Goal: Information Seeking & Learning: Check status

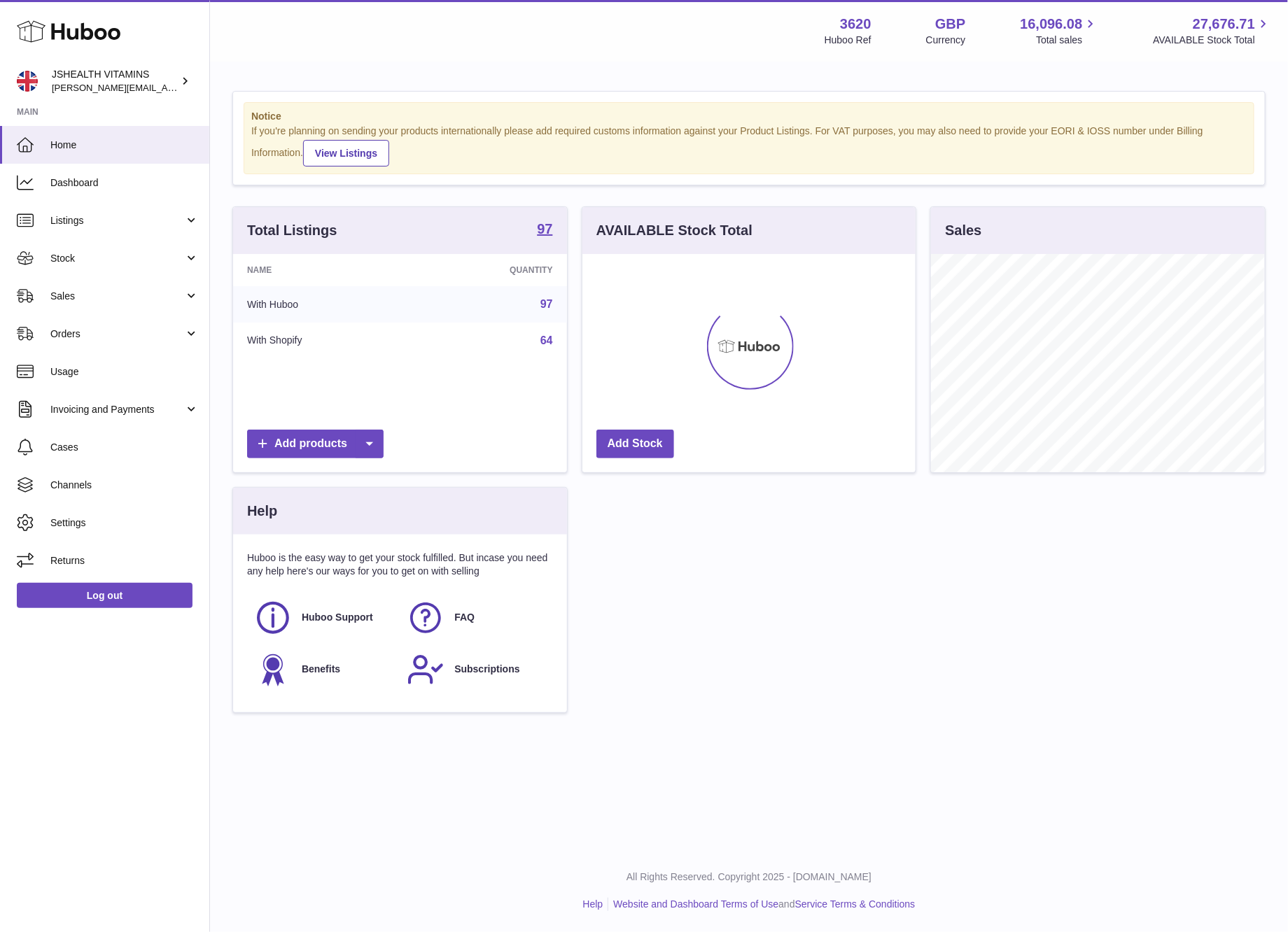
scroll to position [218, 333]
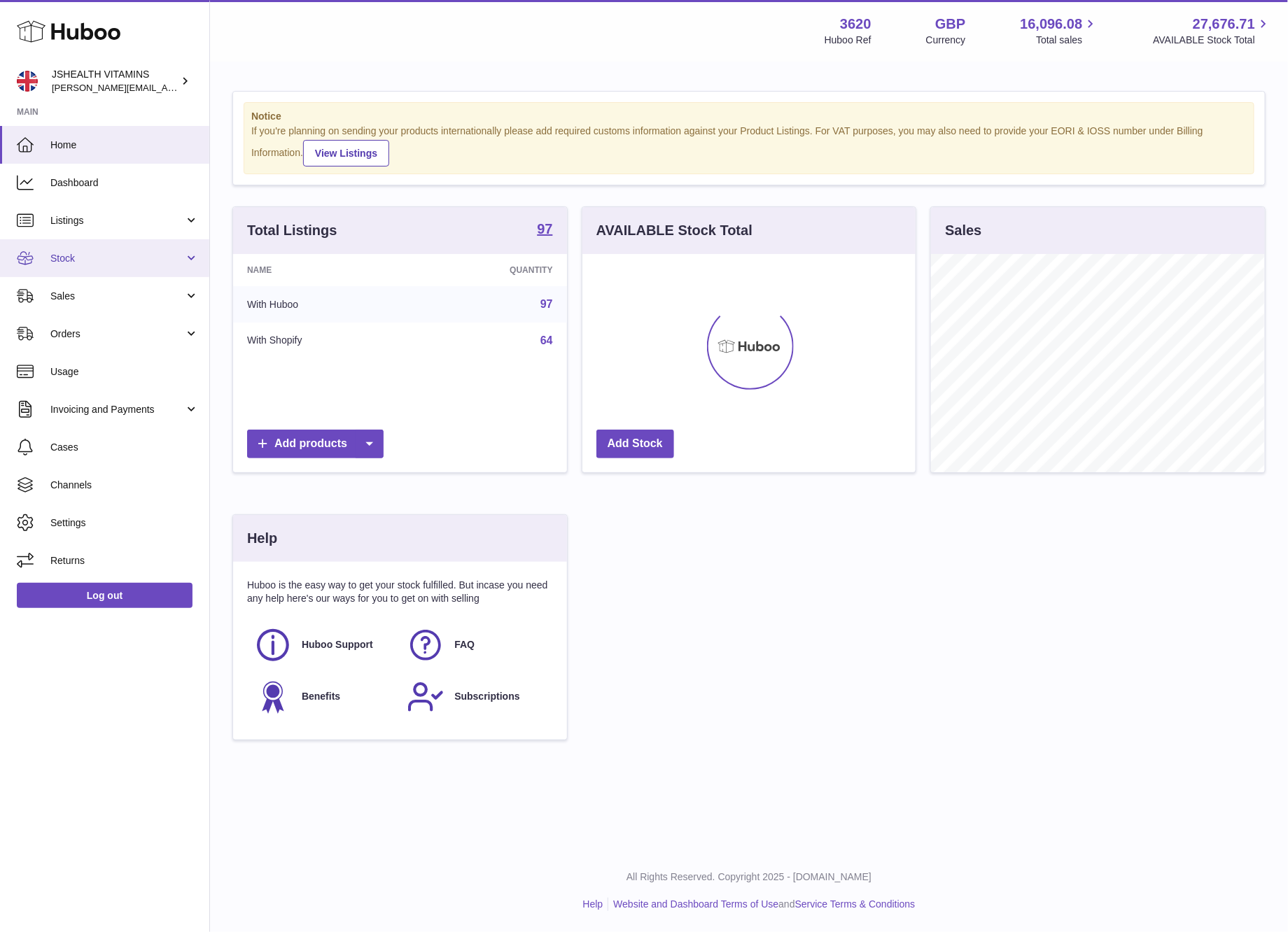
click at [78, 259] on span "Stock" at bounding box center [117, 258] width 134 height 14
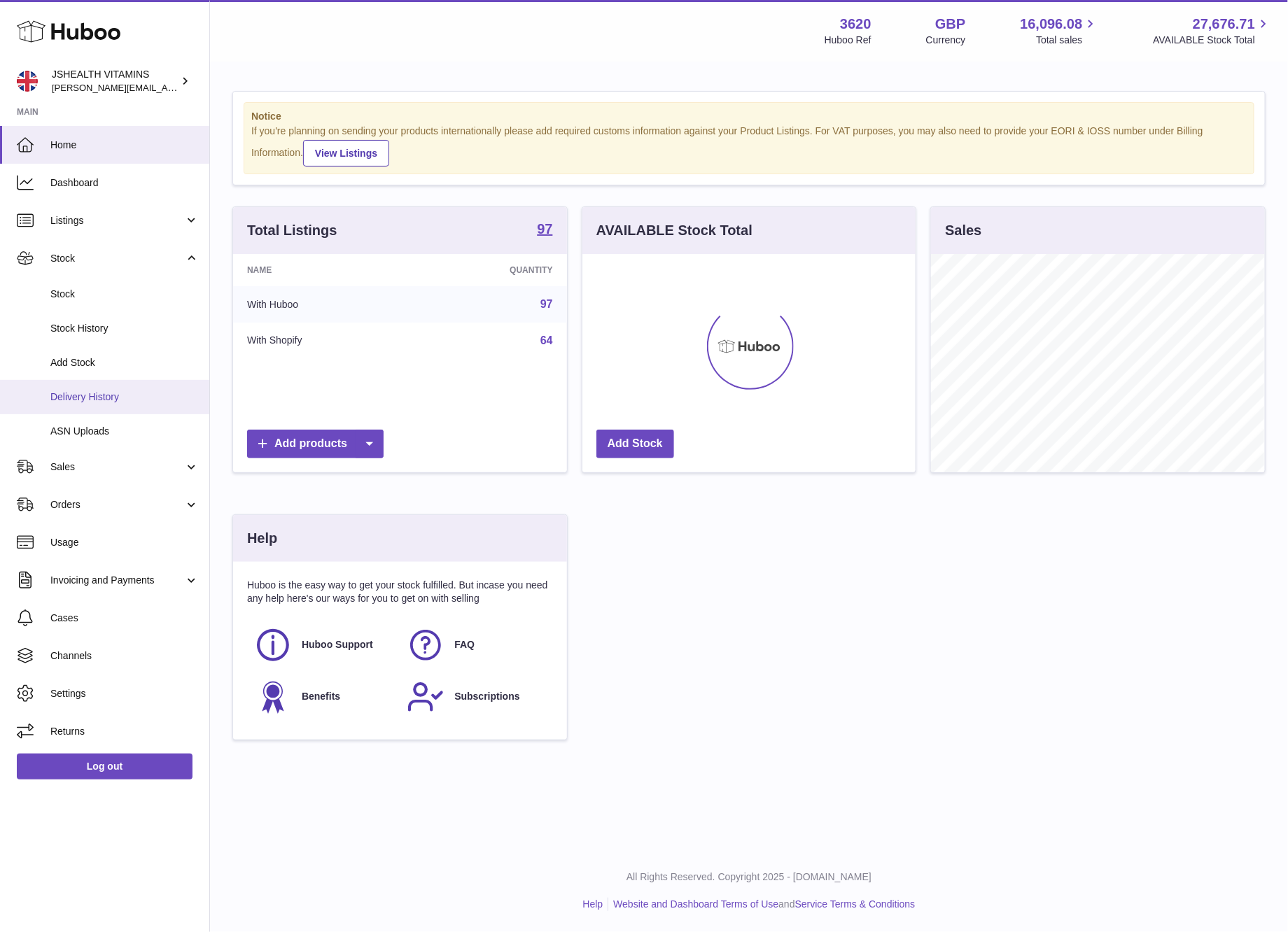
click at [151, 398] on span "Delivery History" at bounding box center [124, 397] width 148 height 14
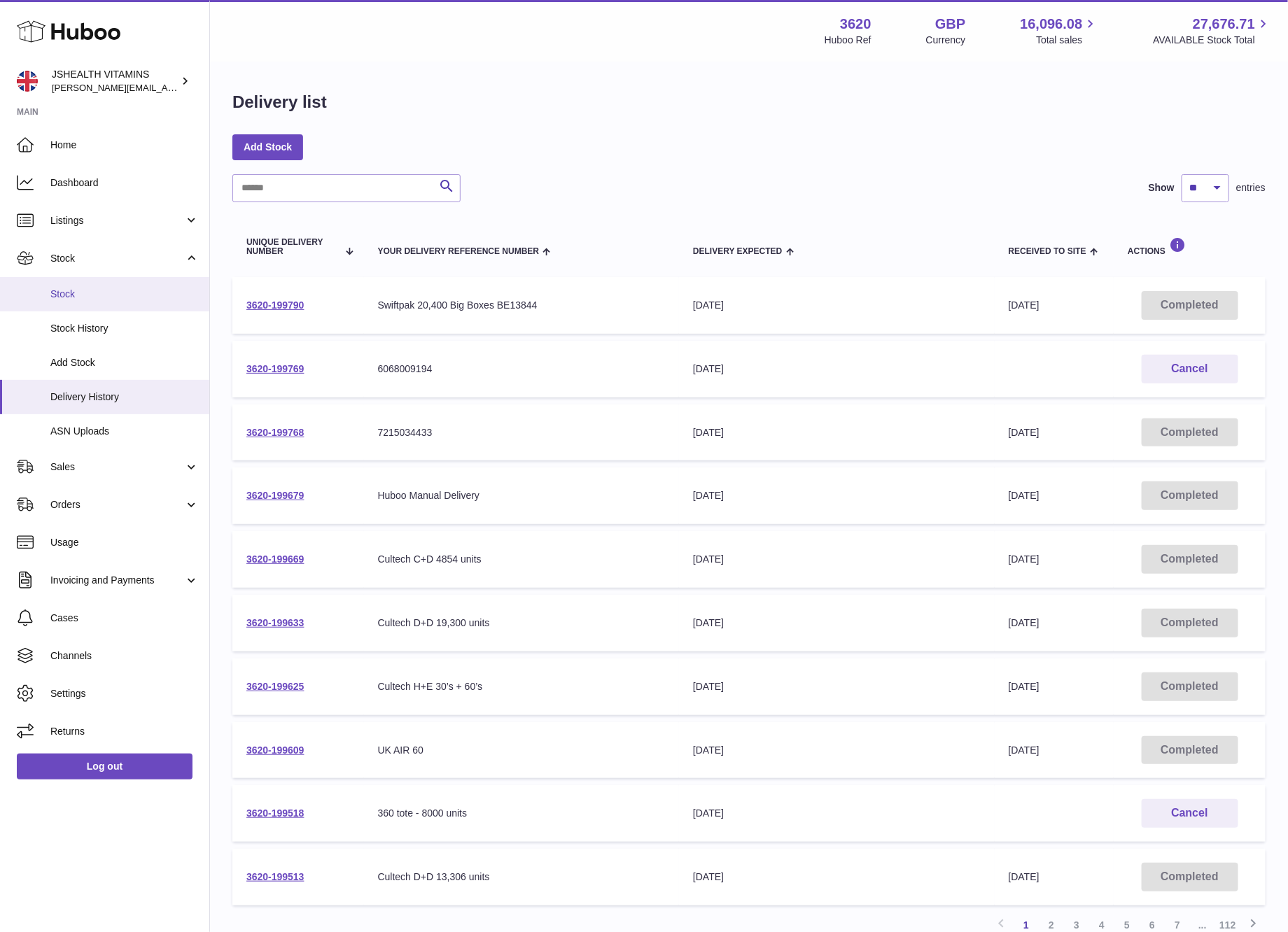
click at [122, 282] on link "Stock" at bounding box center [105, 294] width 210 height 34
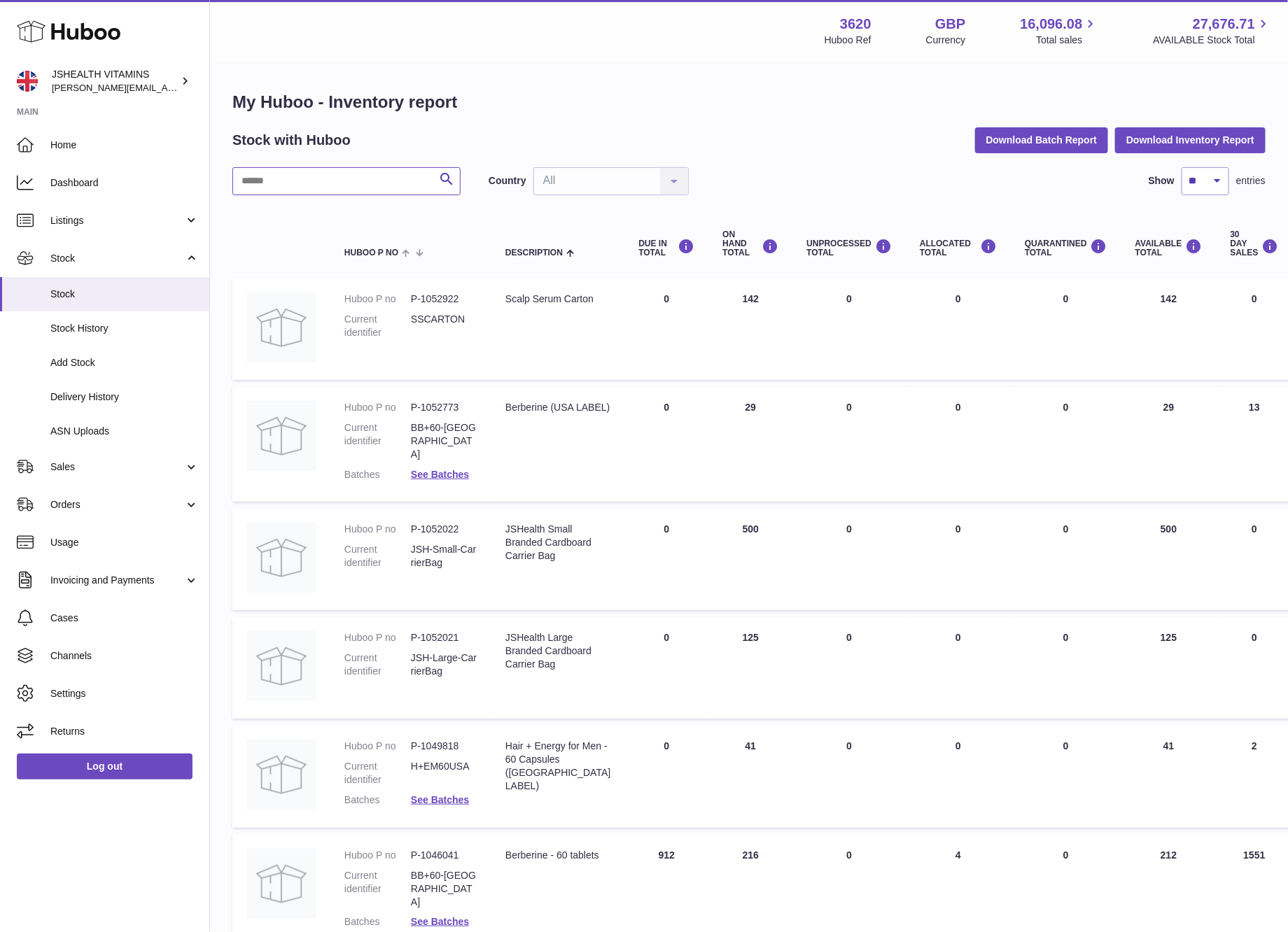
click at [370, 187] on input "text" at bounding box center [346, 181] width 228 height 28
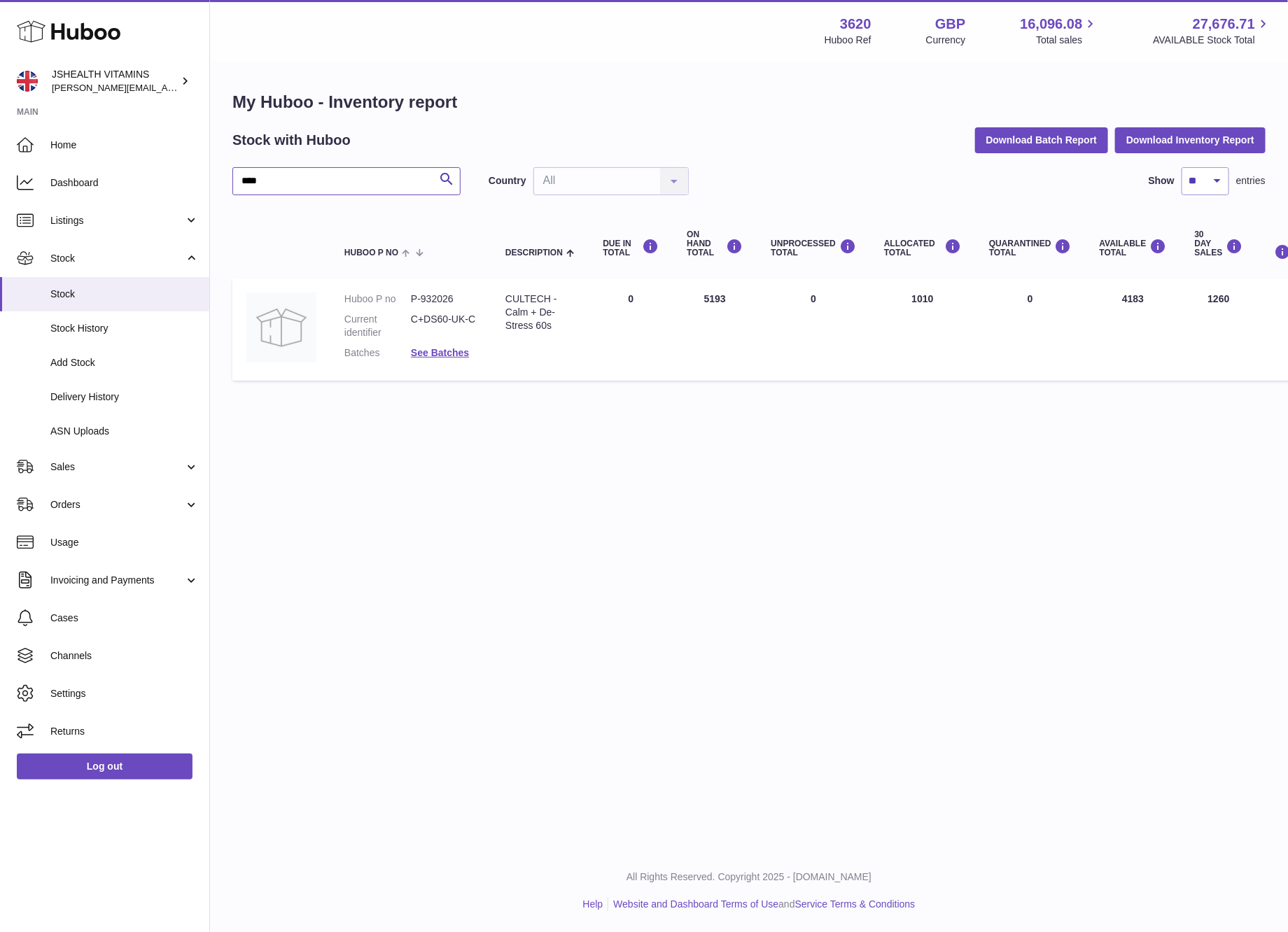
type input "****"
click at [441, 313] on dd "C+DS60-UK-C" at bounding box center [444, 326] width 66 height 26
copy dl "C+DS60-UK-C"
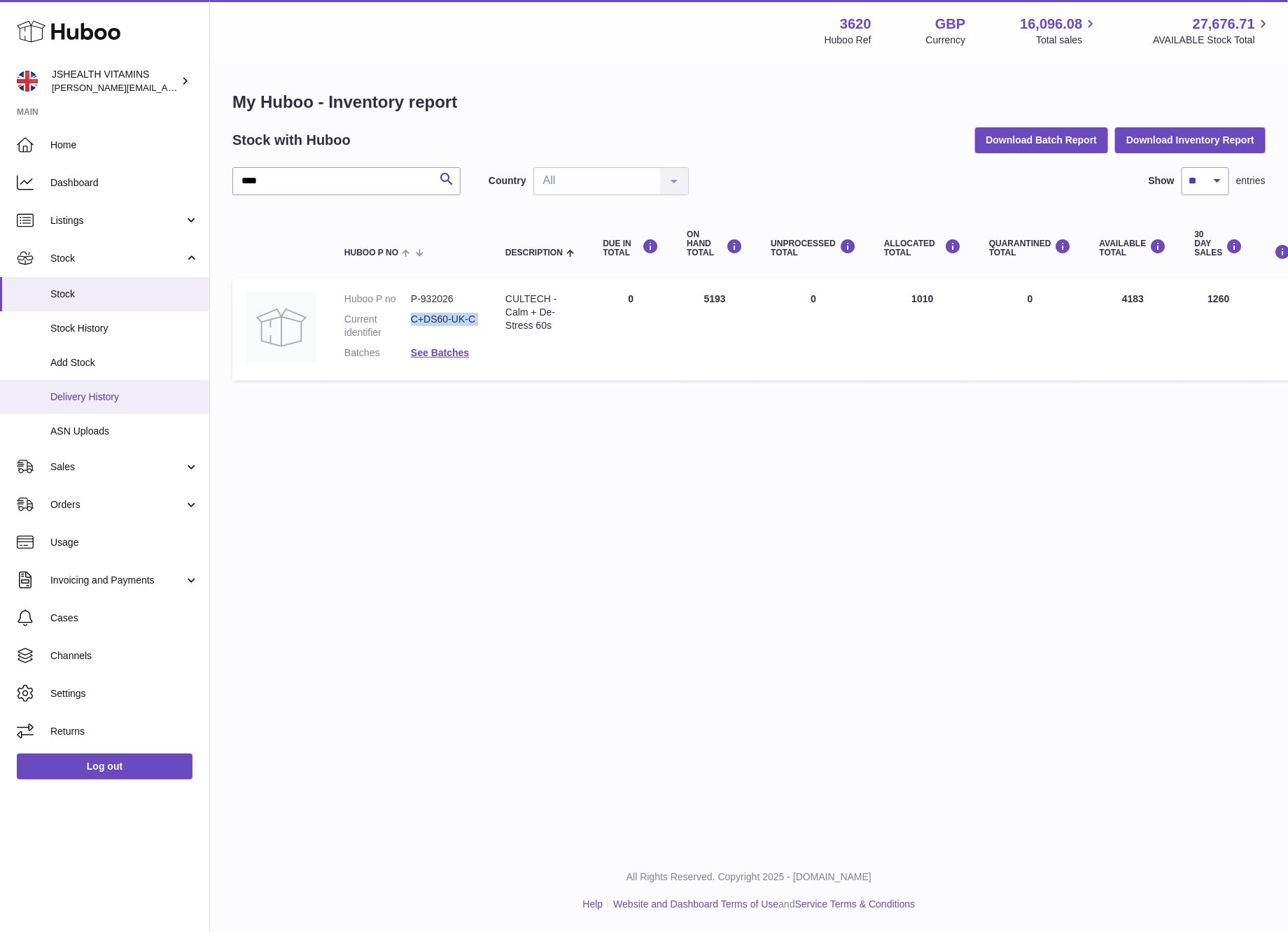
click at [94, 394] on span "Delivery History" at bounding box center [124, 397] width 148 height 14
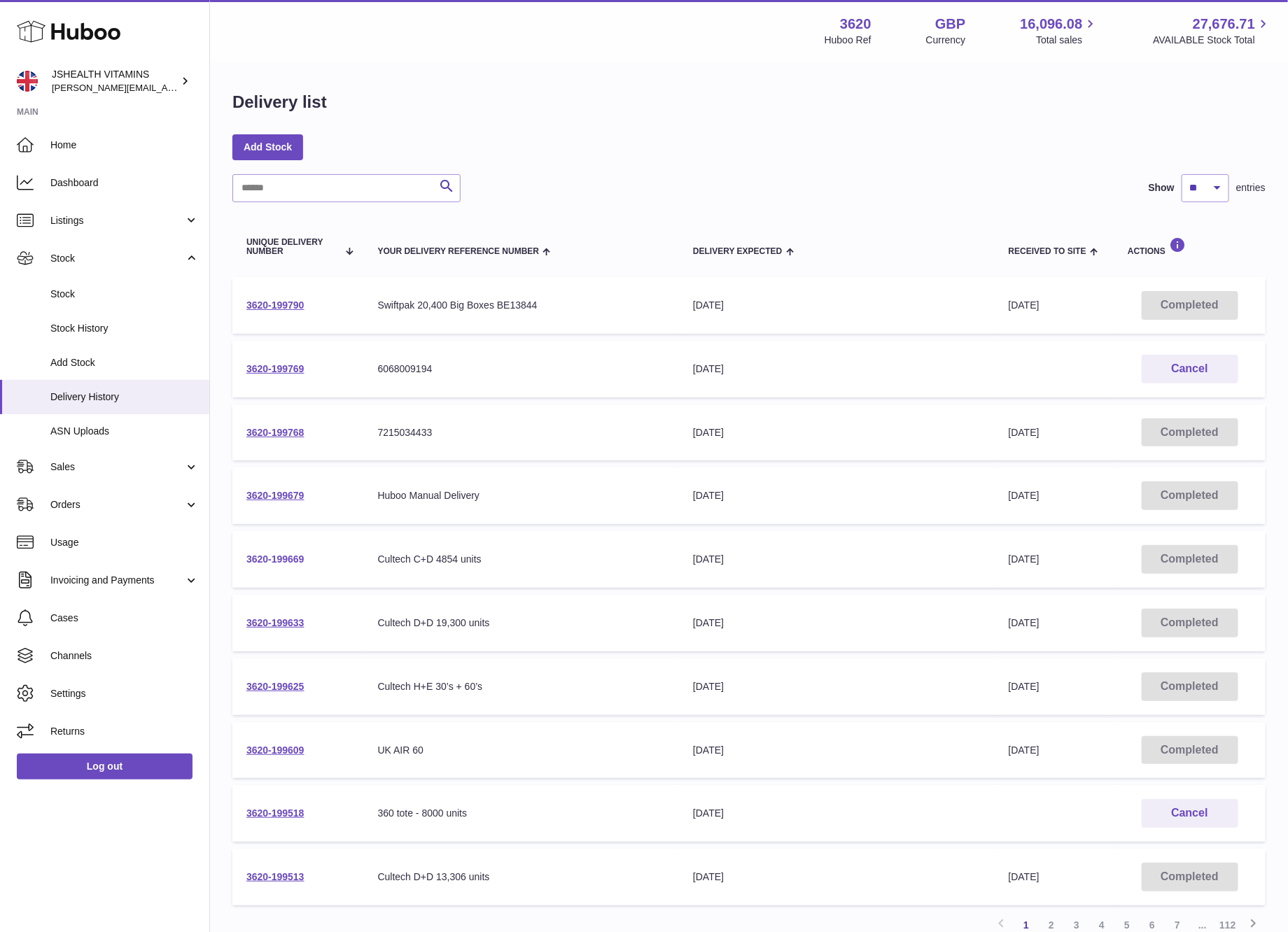
click at [261, 557] on link "3620-199669" at bounding box center [275, 559] width 58 height 11
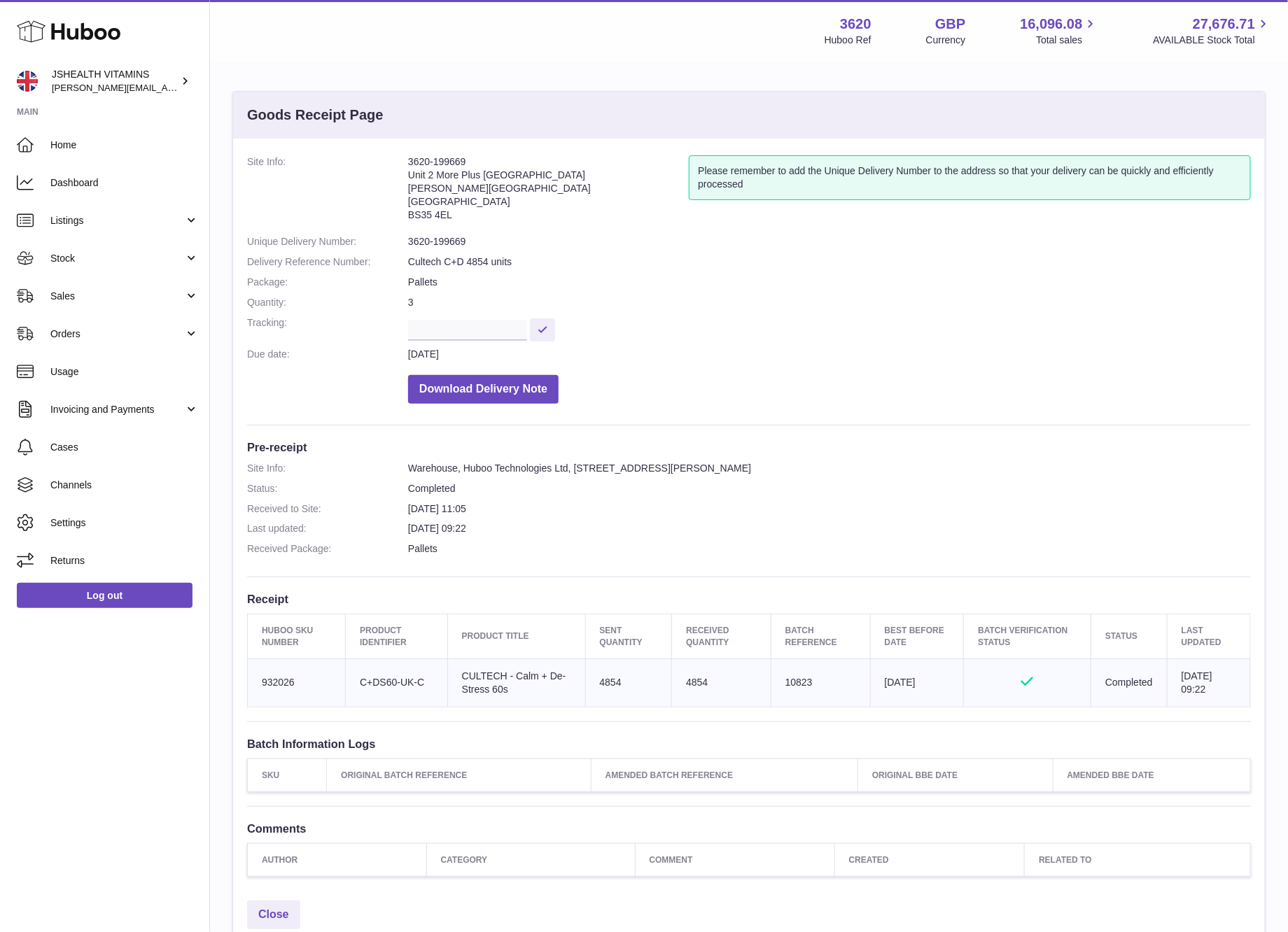
click at [276, 682] on td "Huboo SKU Number 932026" at bounding box center [297, 682] width 98 height 48
click at [789, 679] on td "Batch Reference 10823" at bounding box center [820, 682] width 99 height 48
copy td "10823"
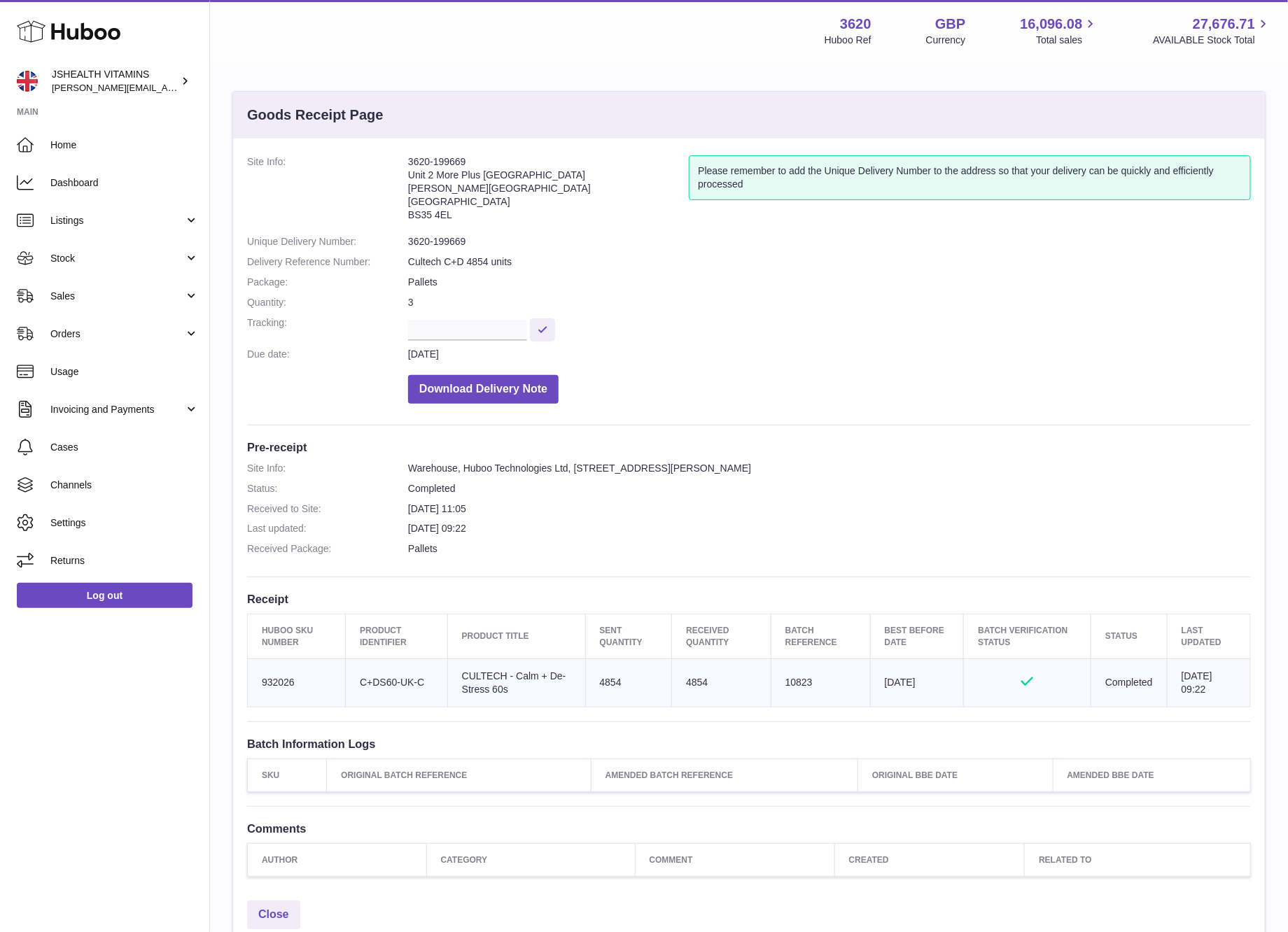
click at [679, 681] on td "4854" at bounding box center [722, 682] width 99 height 48
copy td "4854"
click at [83, 262] on span "Stock" at bounding box center [117, 258] width 134 height 14
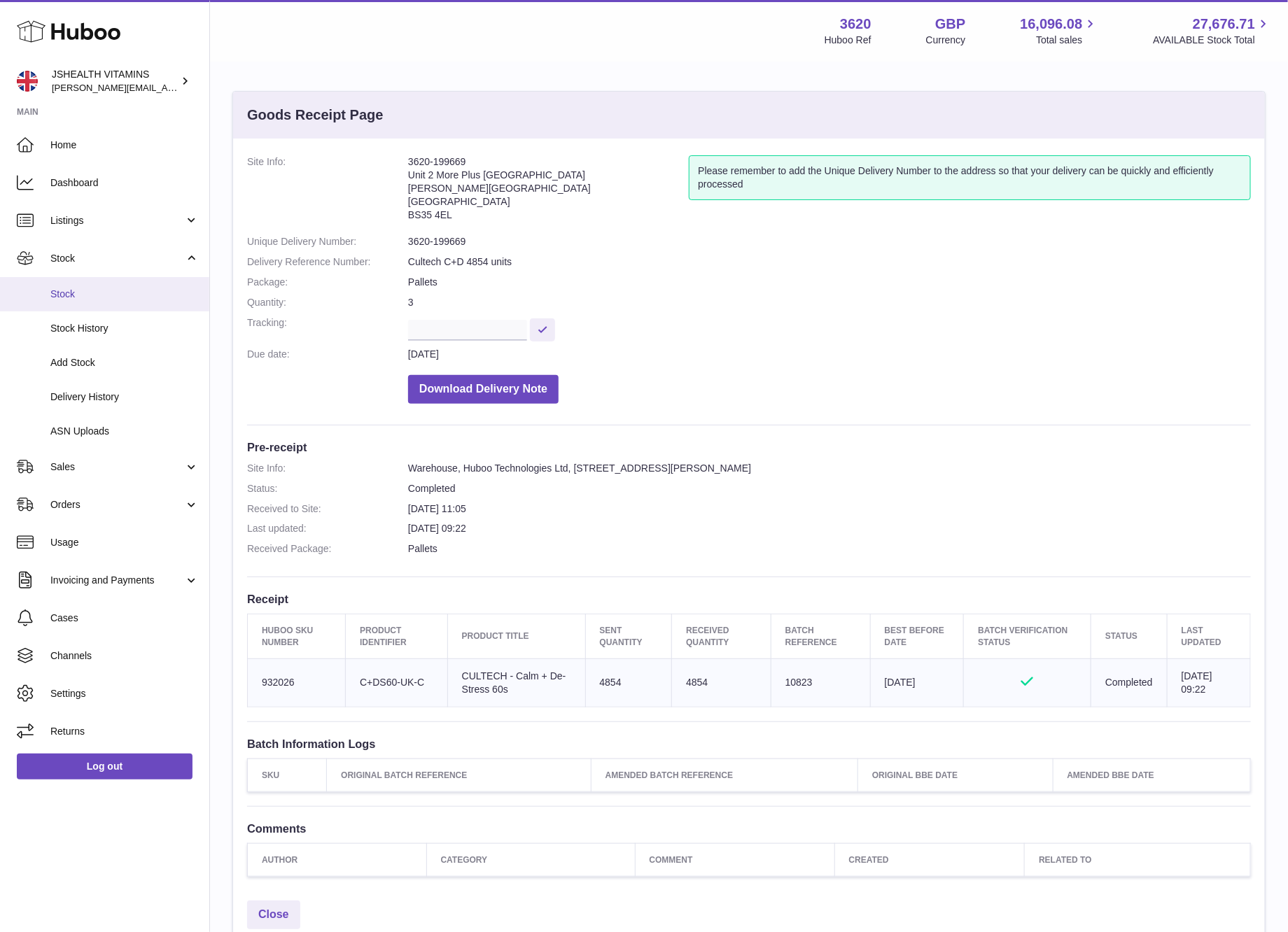
click at [90, 290] on span "Stock" at bounding box center [124, 294] width 148 height 14
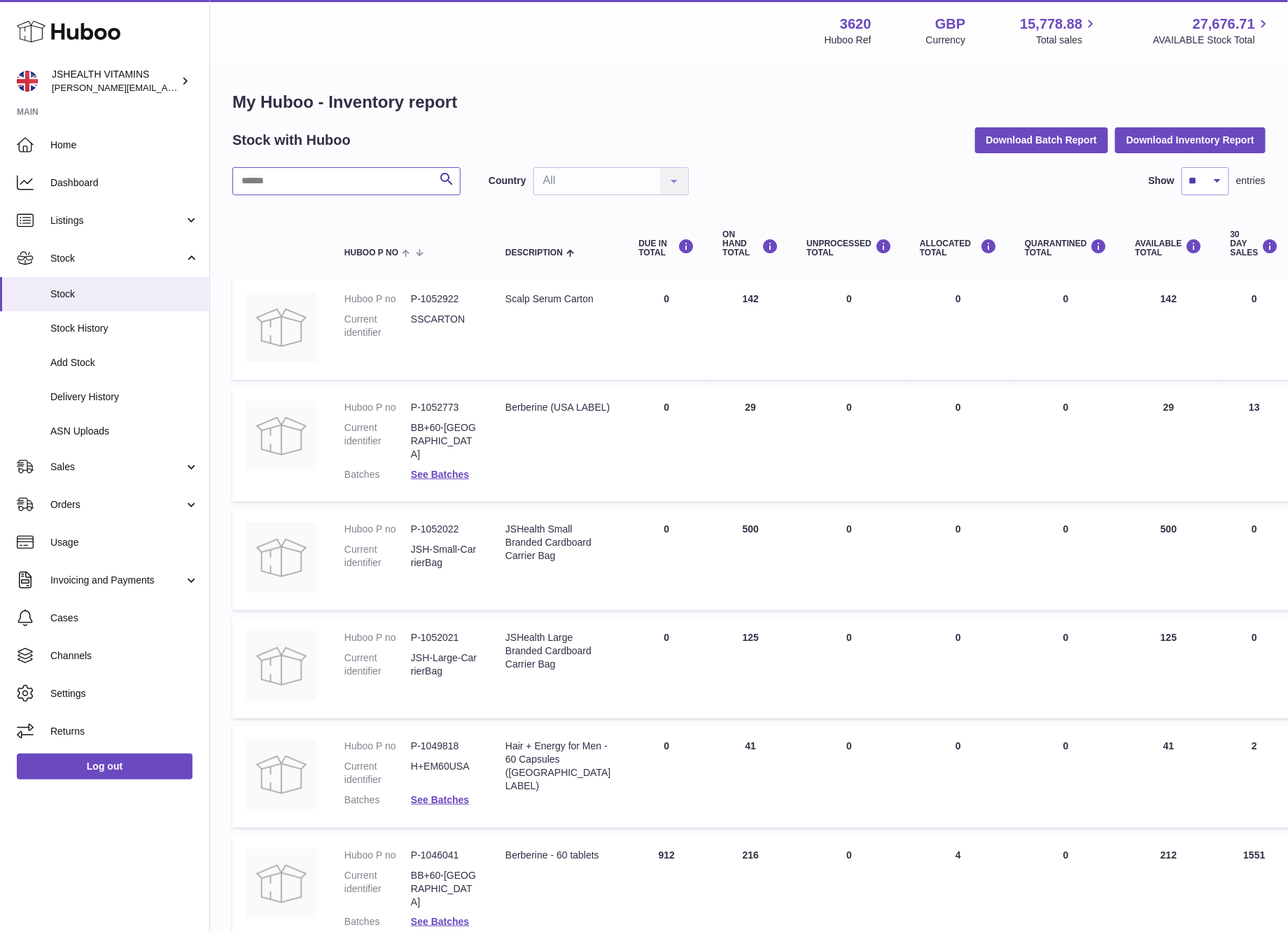
click at [313, 181] on input "text" at bounding box center [346, 181] width 228 height 28
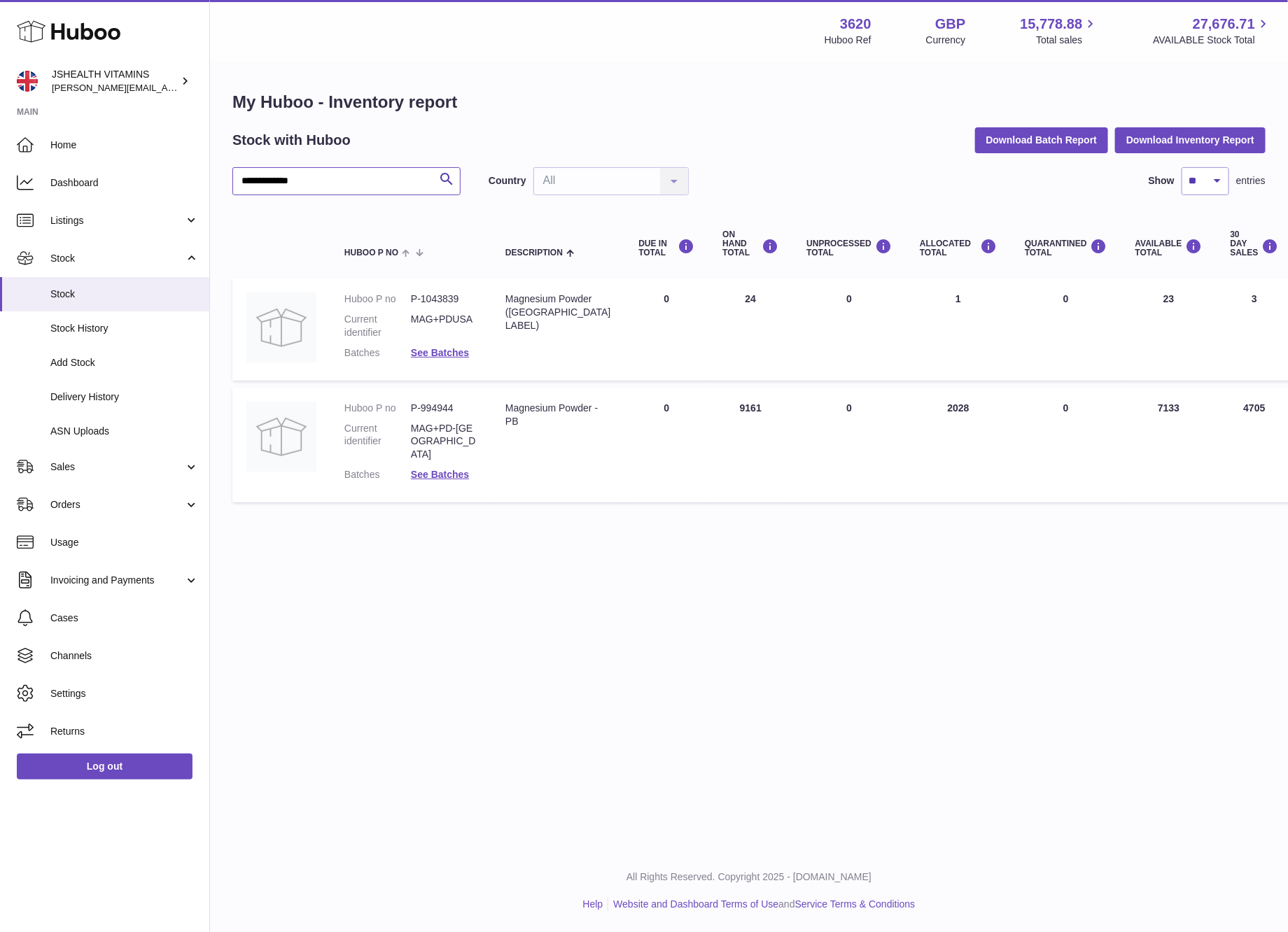
type input "**********"
click at [73, 396] on span "Delivery History" at bounding box center [124, 397] width 148 height 14
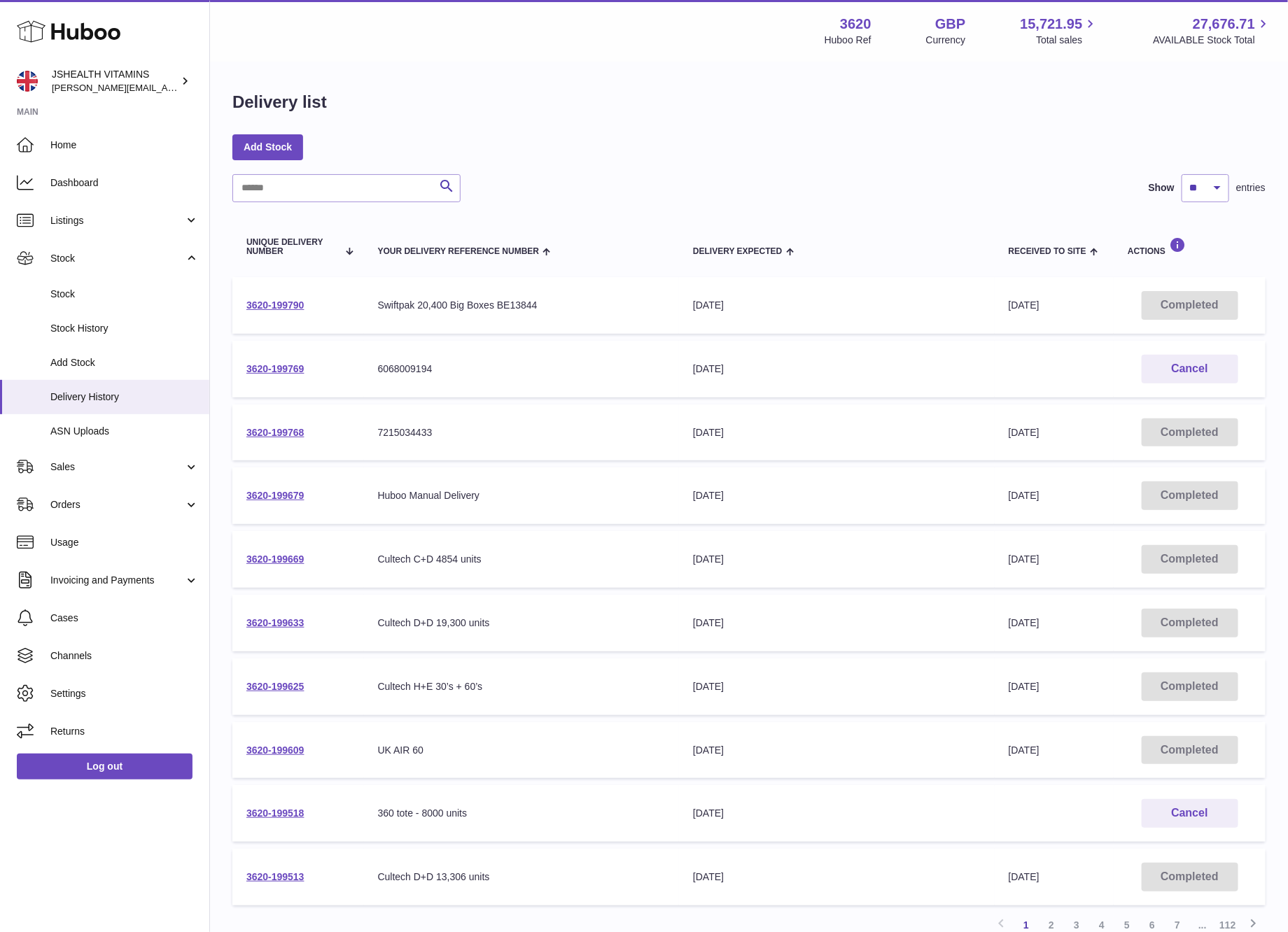
click at [298, 735] on td "3620-199609" at bounding box center [298, 750] width 131 height 57
click at [294, 736] on td "3620-199609" at bounding box center [298, 750] width 131 height 57
click at [290, 745] on link "3620-199609" at bounding box center [275, 750] width 58 height 11
click at [77, 281] on link "Stock" at bounding box center [105, 294] width 210 height 34
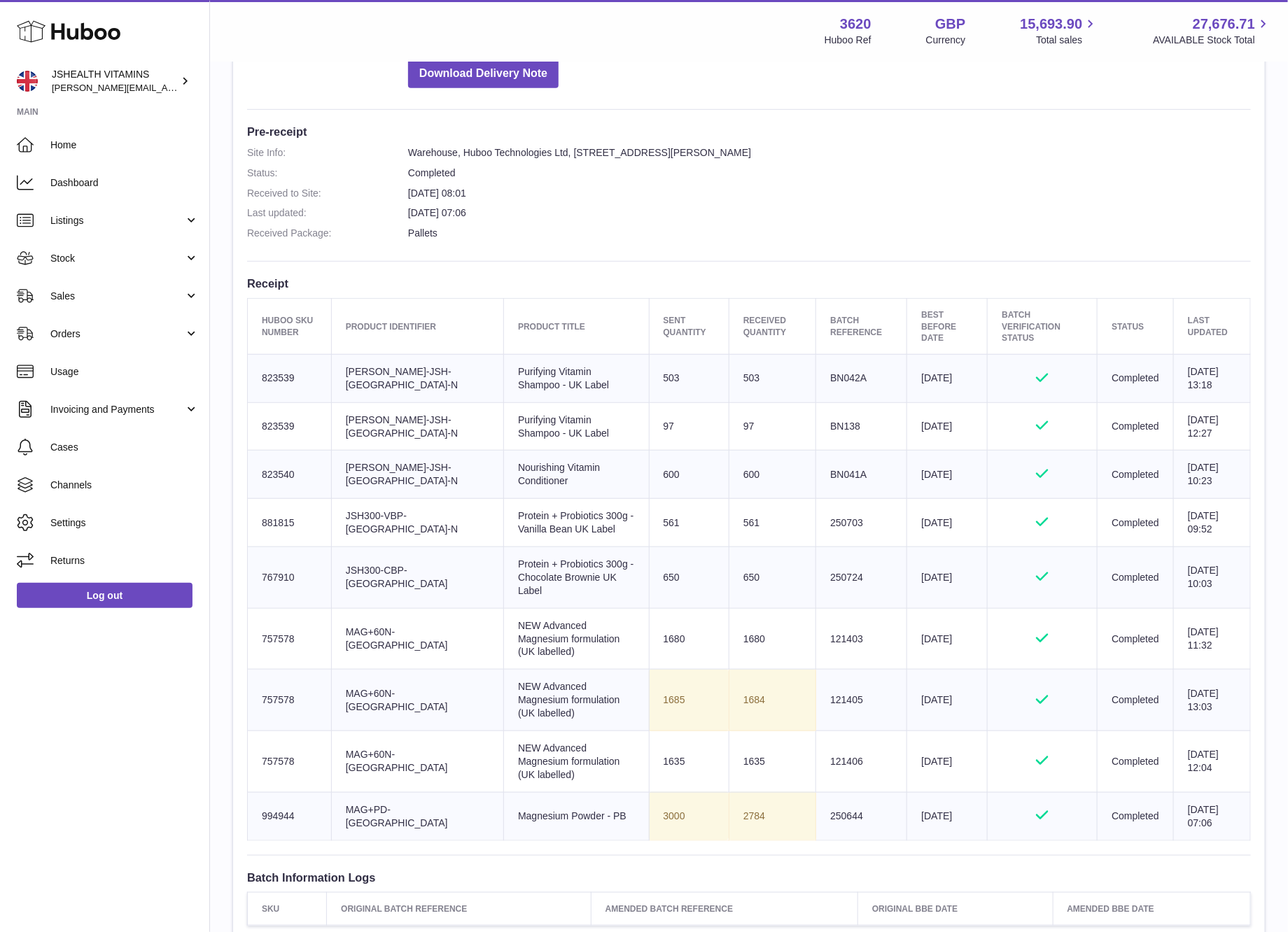
scroll to position [317, 0]
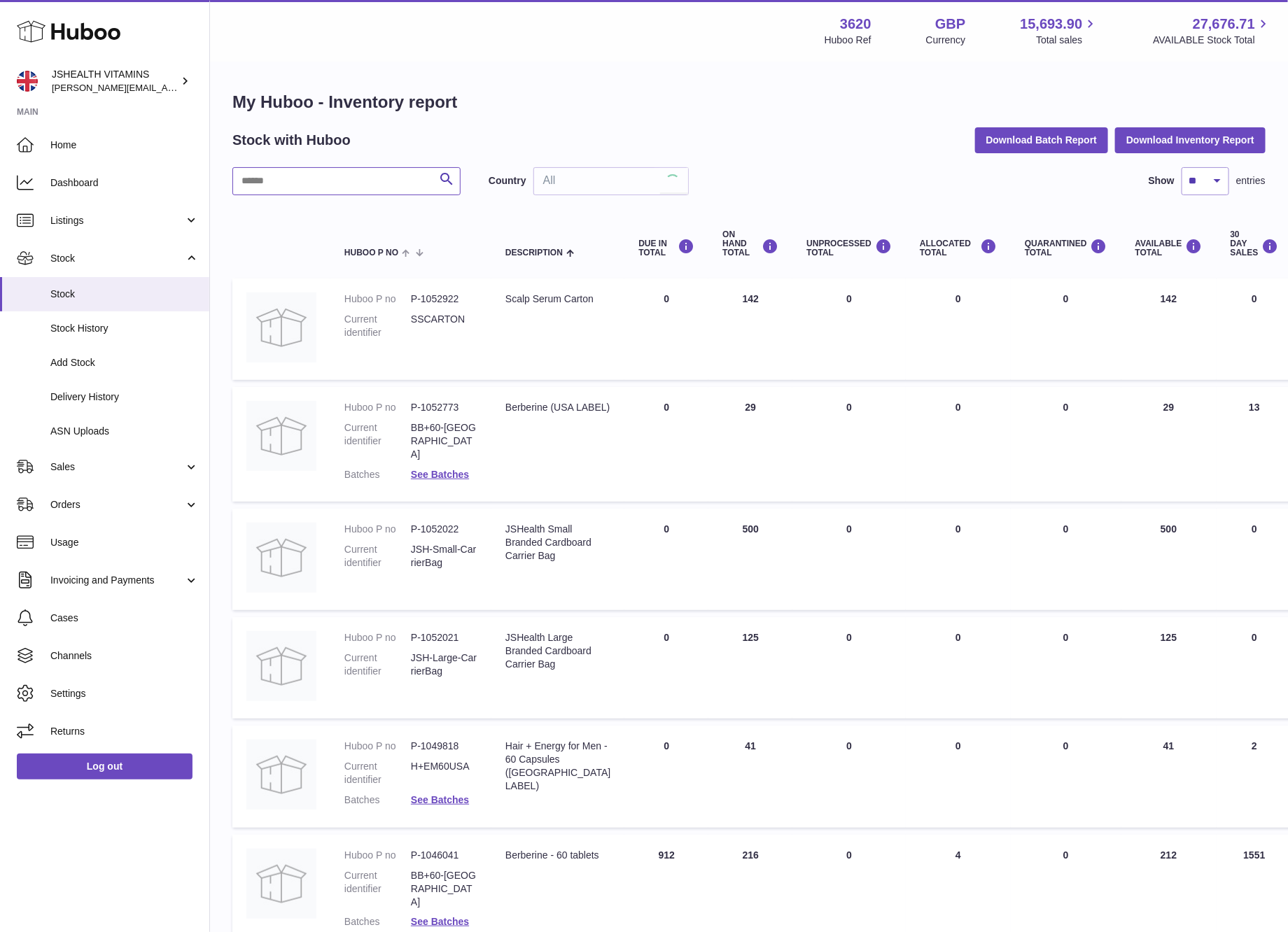
click at [344, 194] on input "text" at bounding box center [346, 181] width 228 height 28
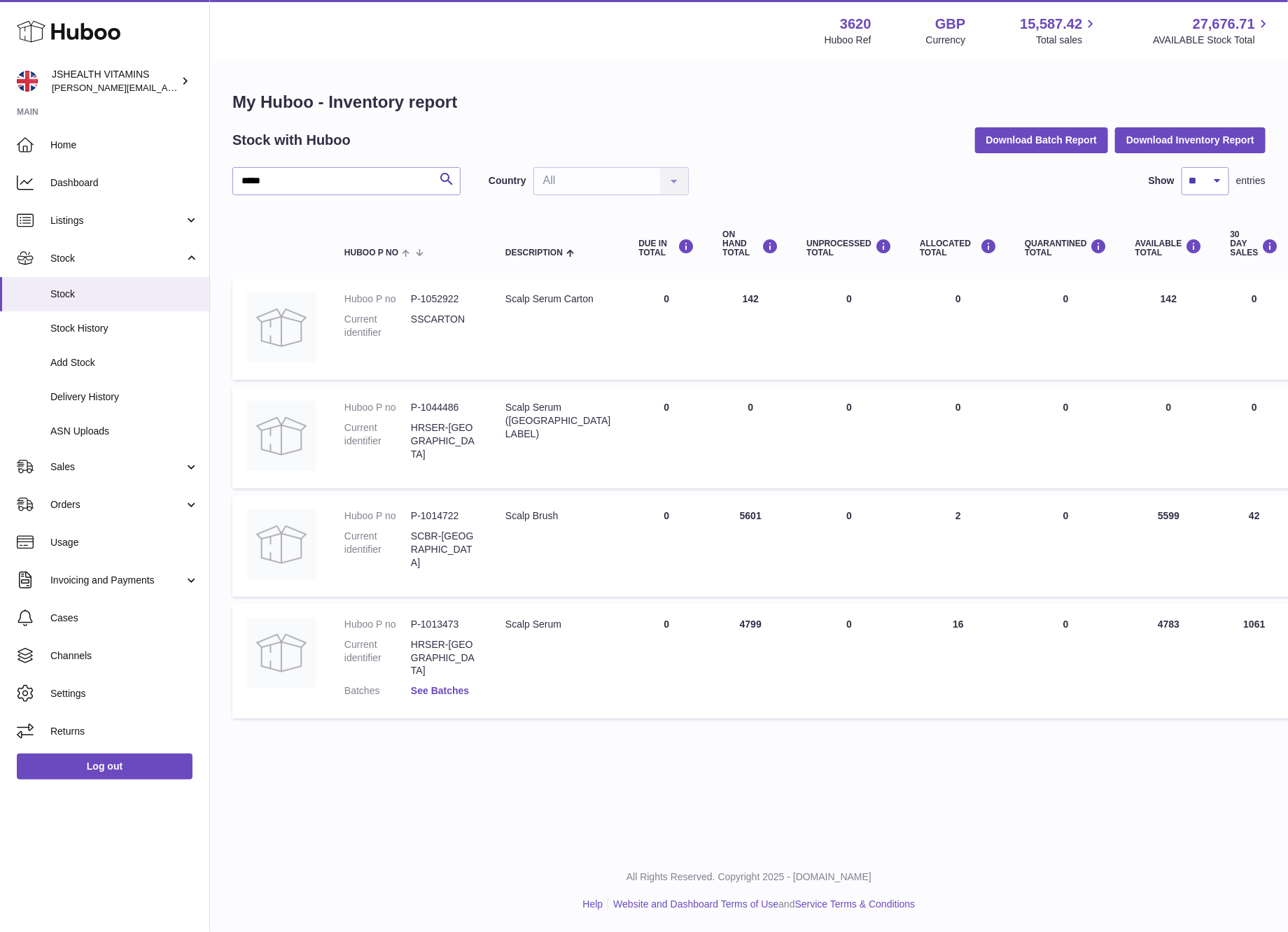
click at [449, 685] on link "See Batches" at bounding box center [440, 690] width 58 height 11
drag, startPoint x: 473, startPoint y: 247, endPoint x: 363, endPoint y: 182, distance: 127.8
click at [472, 246] on div "× Batches Batch number Best before date On Hand Batch recalled BN037 31st May 2…" at bounding box center [644, 466] width 1288 height 932
click at [361, 180] on input "*****" at bounding box center [346, 181] width 228 height 28
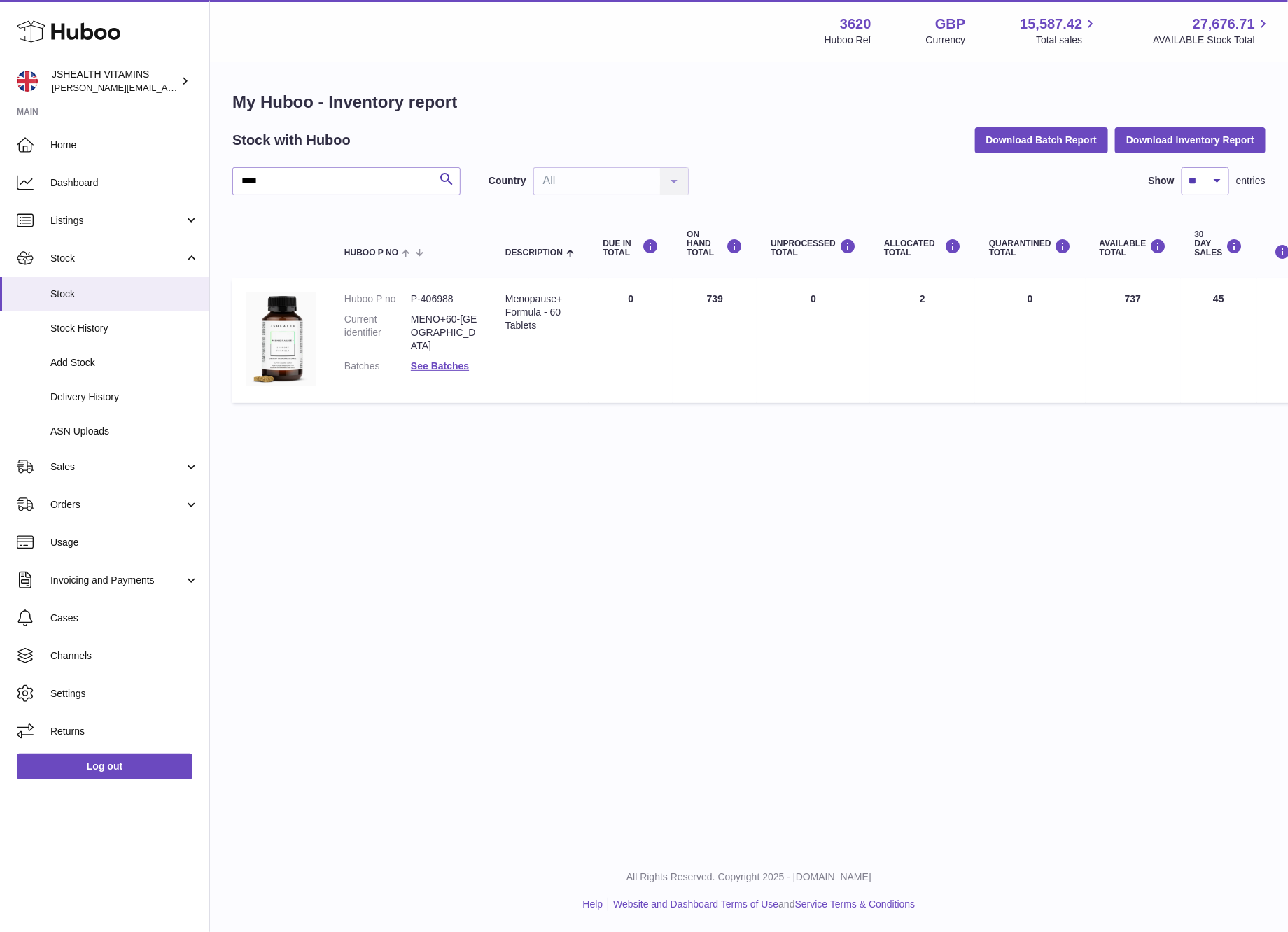
click at [281, 158] on div "My Huboo - Inventory report Stock with Huboo Download Batch Report Download Inv…" at bounding box center [748, 250] width 1033 height 319
drag, startPoint x: 281, startPoint y: 158, endPoint x: 284, endPoint y: 183, distance: 25.2
click at [281, 158] on div "My Huboo - Inventory report Stock with Huboo Download Batch Report Download Inv…" at bounding box center [748, 250] width 1033 height 319
click at [284, 183] on input "****" at bounding box center [346, 181] width 228 height 28
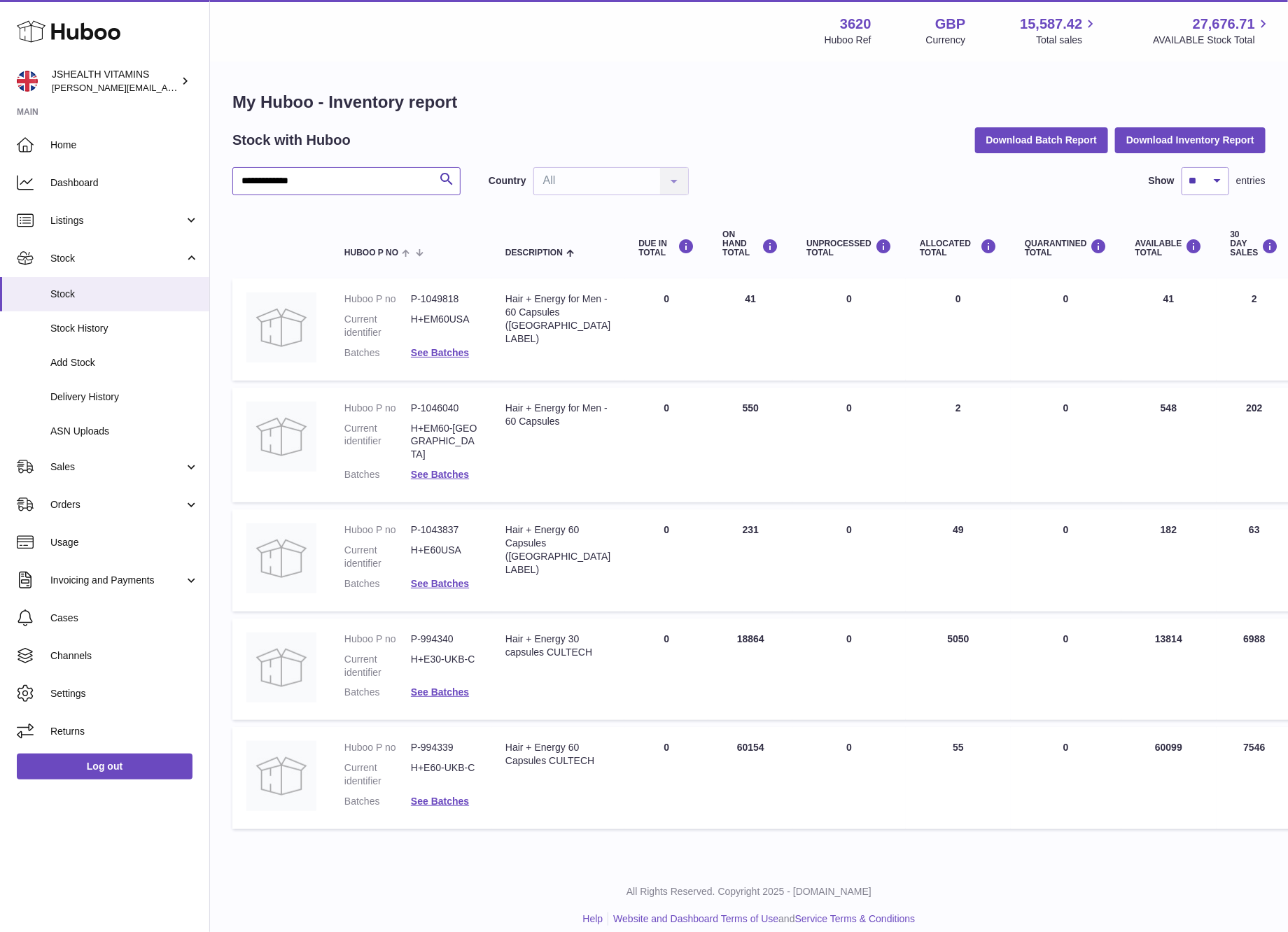
click at [334, 167] on input "**********" at bounding box center [346, 181] width 228 height 28
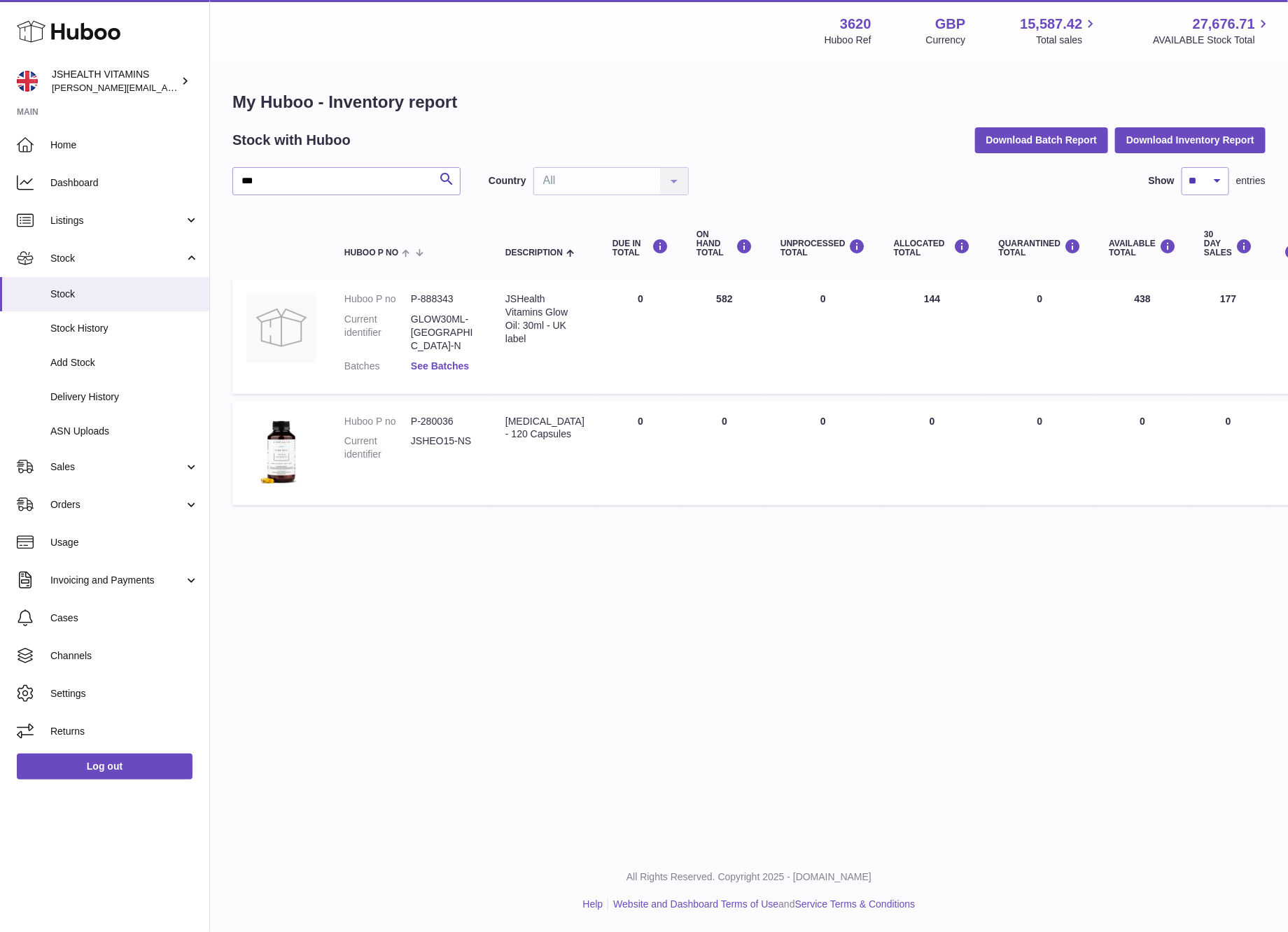
click at [452, 361] on link "See Batches" at bounding box center [440, 366] width 58 height 11
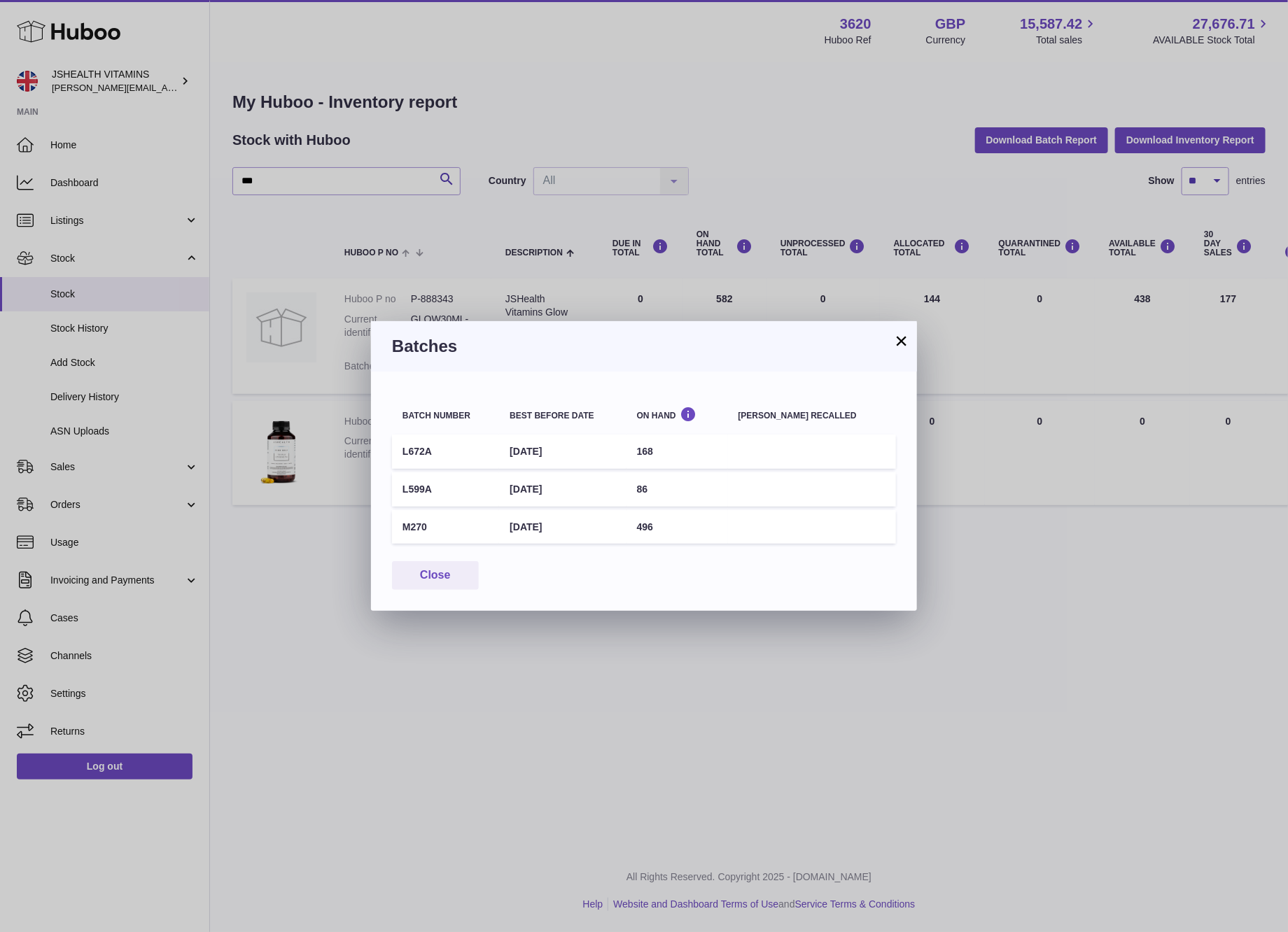
click at [987, 441] on div "× Batches Batch number Best before date On Hand Batch recalled L672A 30th Aug 2…" at bounding box center [644, 466] width 1288 height 932
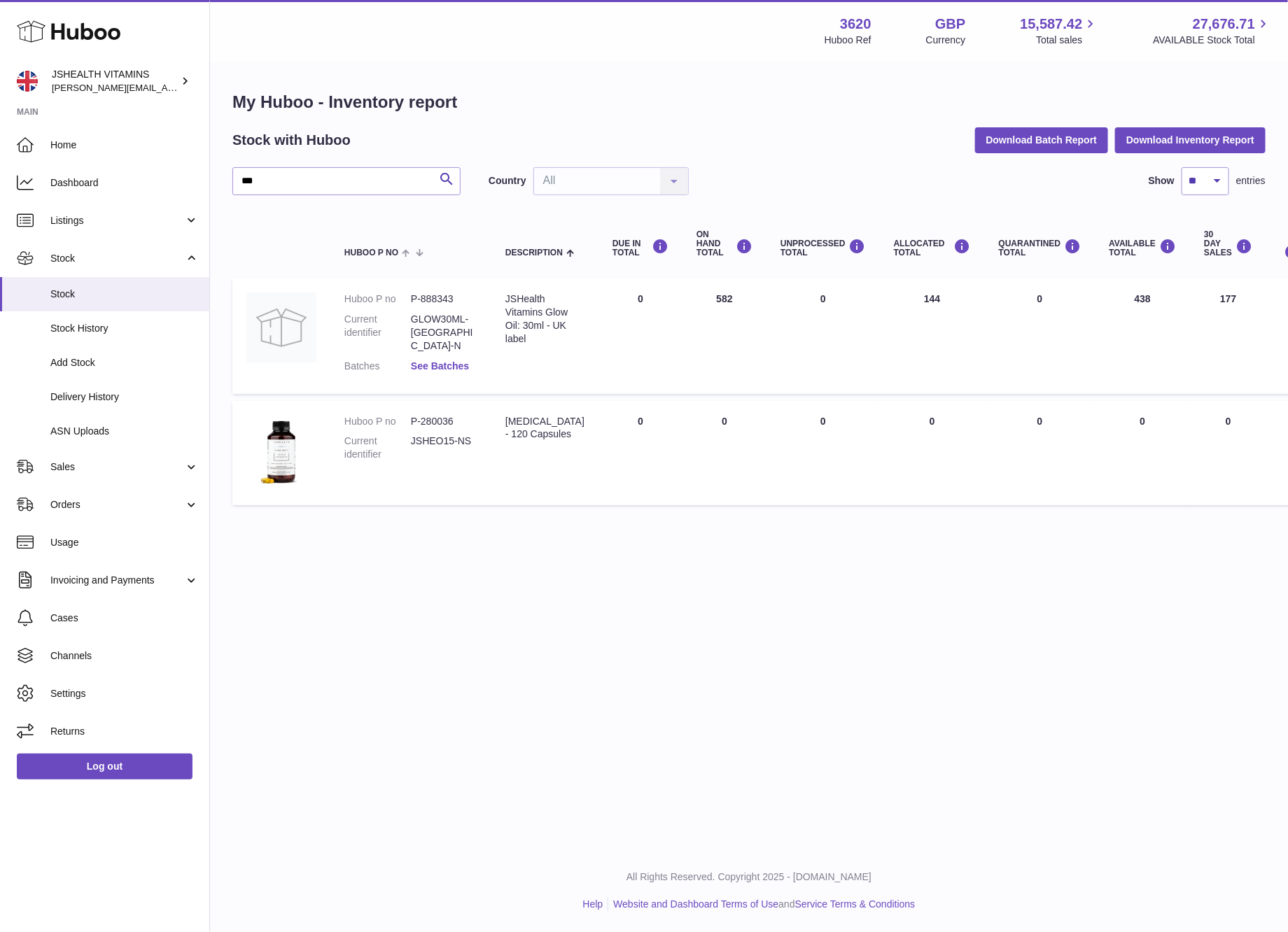
click at [430, 361] on link "See Batches" at bounding box center [440, 366] width 58 height 11
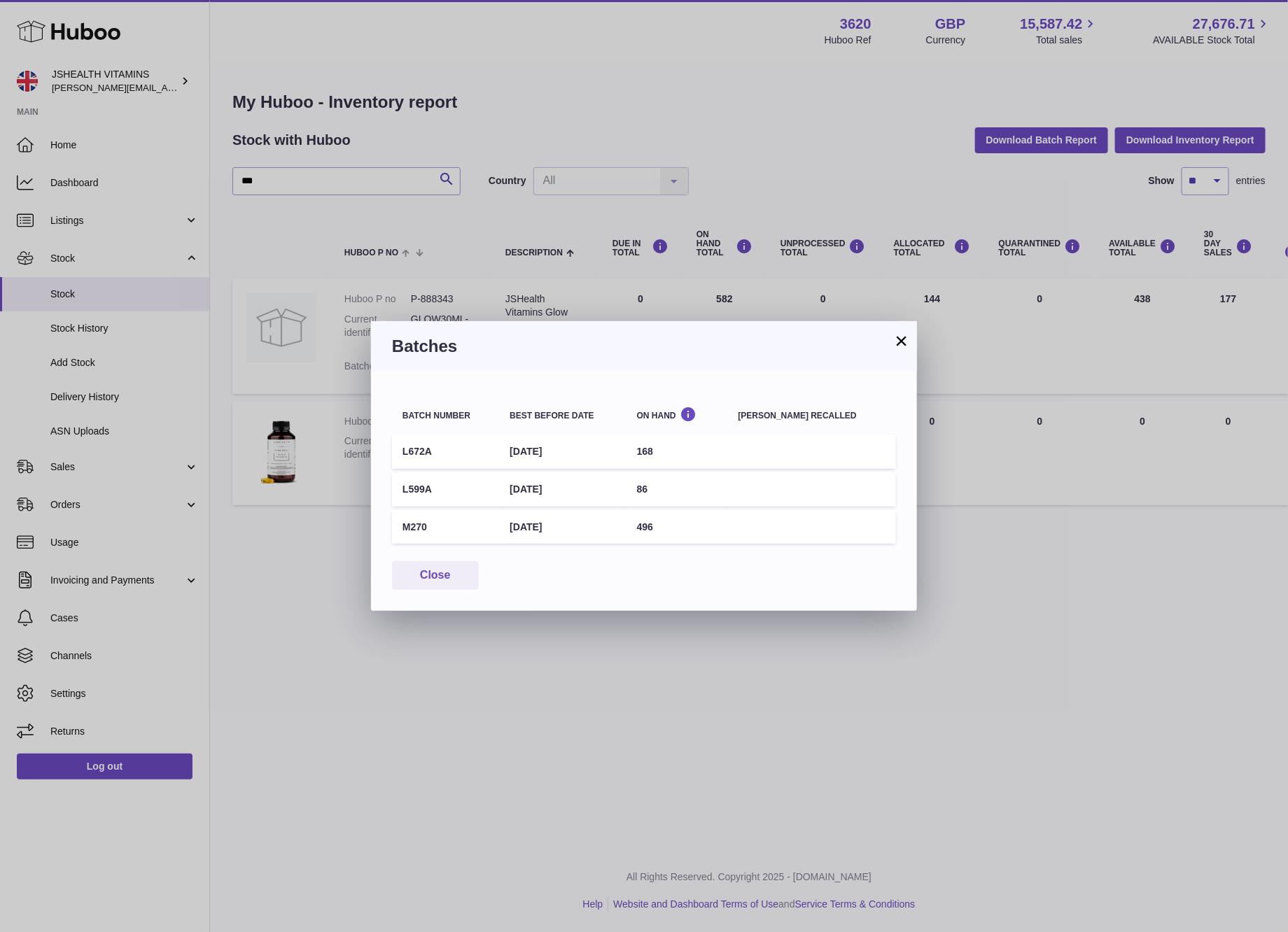
click at [1192, 527] on div "× Batches Batch number Best before date On Hand Batch recalled L672A 30th Aug 2…" at bounding box center [644, 466] width 1288 height 932
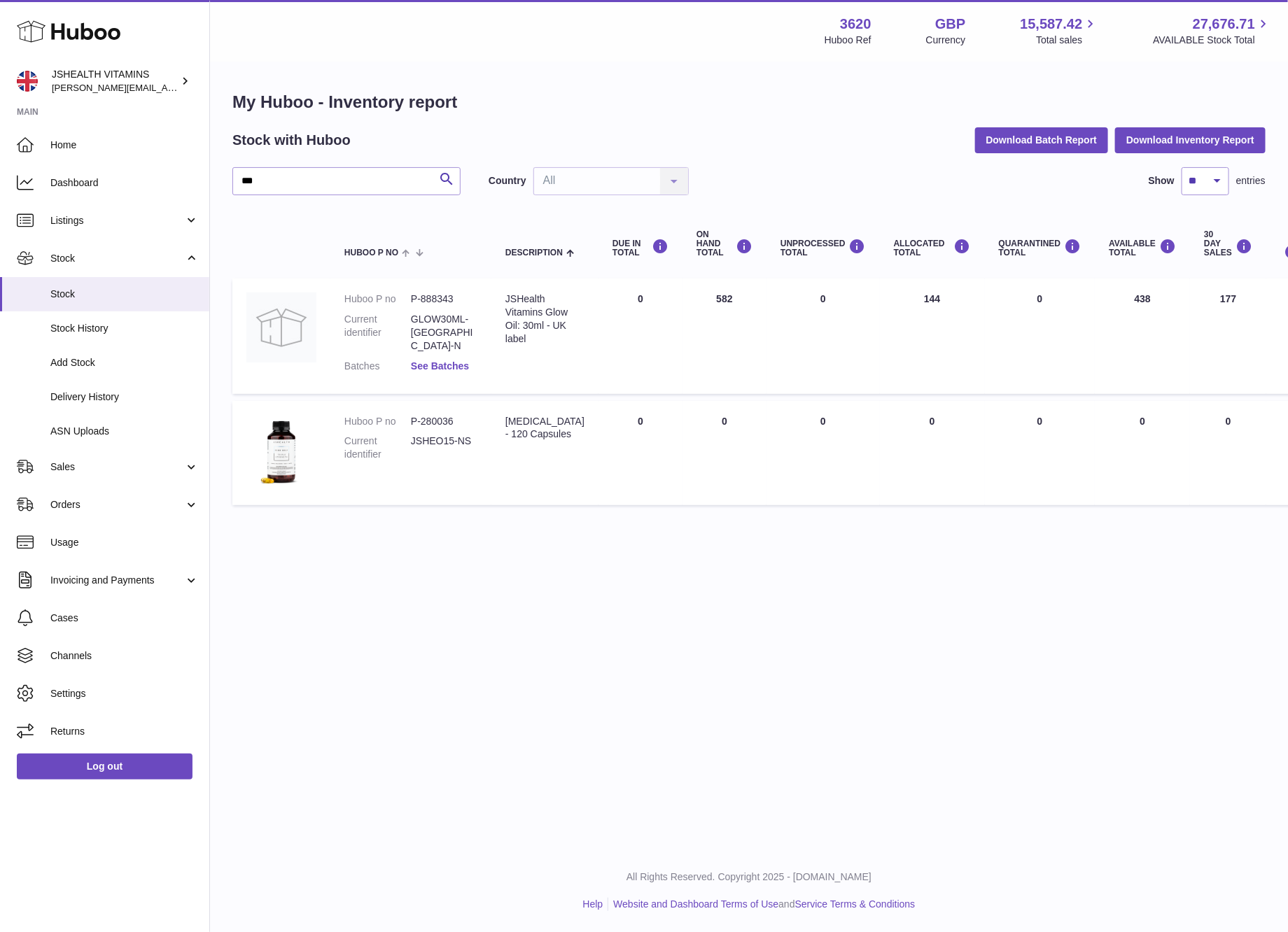
drag, startPoint x: 444, startPoint y: 330, endPoint x: 445, endPoint y: 348, distance: 18.0
click at [444, 330] on dd "GLOW30ML-UK-N" at bounding box center [444, 333] width 66 height 40
click at [445, 361] on link "See Batches" at bounding box center [440, 366] width 58 height 11
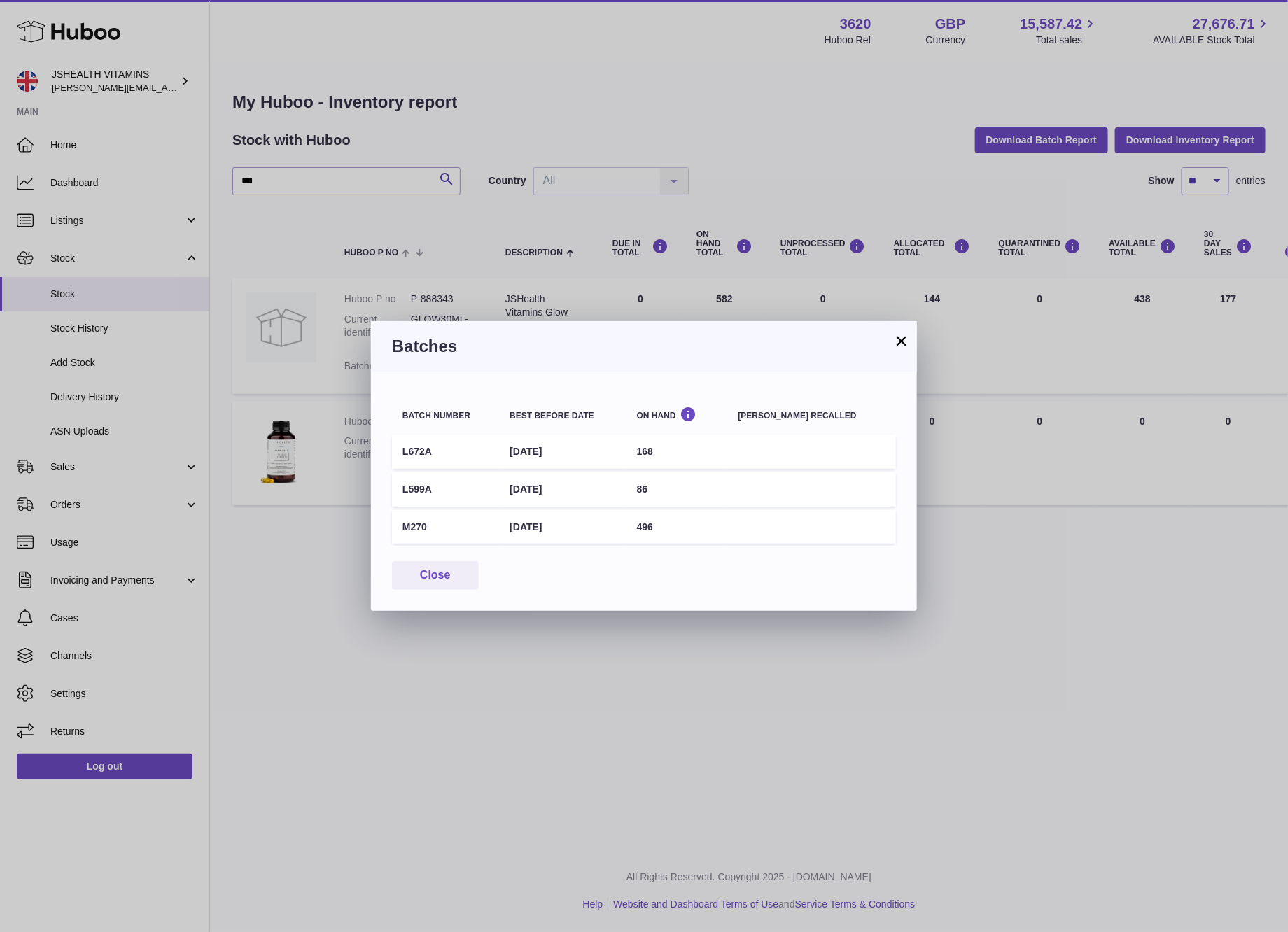
click at [425, 531] on td "M270" at bounding box center [446, 527] width 107 height 34
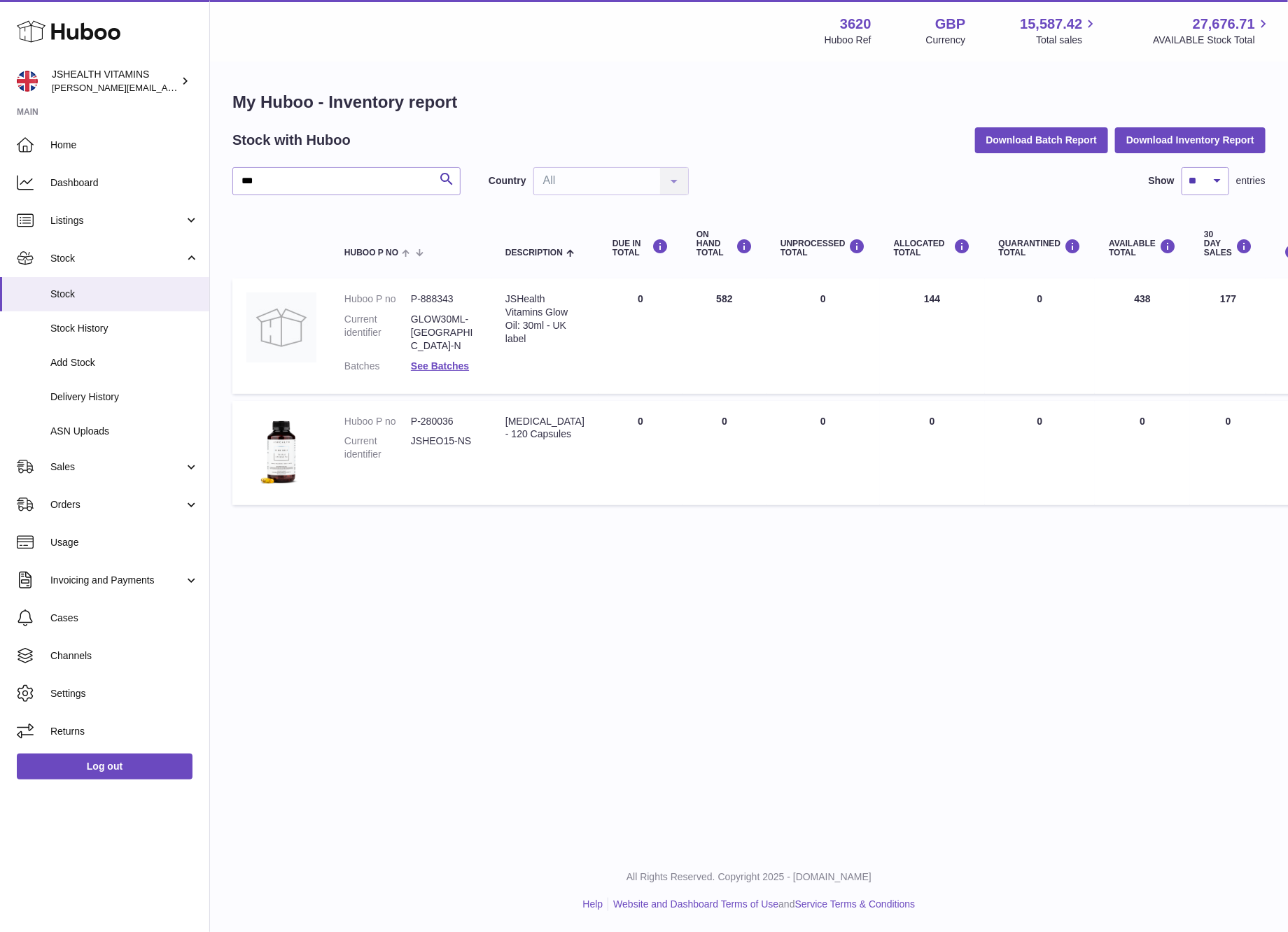
click at [1034, 548] on div at bounding box center [644, 466] width 1288 height 932
click at [1133, 293] on td "AVAILABLE Total 438" at bounding box center [1142, 335] width 95 height 114
drag, startPoint x: 1133, startPoint y: 293, endPoint x: 1034, endPoint y: 287, distance: 99.2
click at [1132, 293] on td "AVAILABLE Total 438" at bounding box center [1142, 335] width 95 height 114
click at [426, 361] on link "See Batches" at bounding box center [440, 366] width 58 height 11
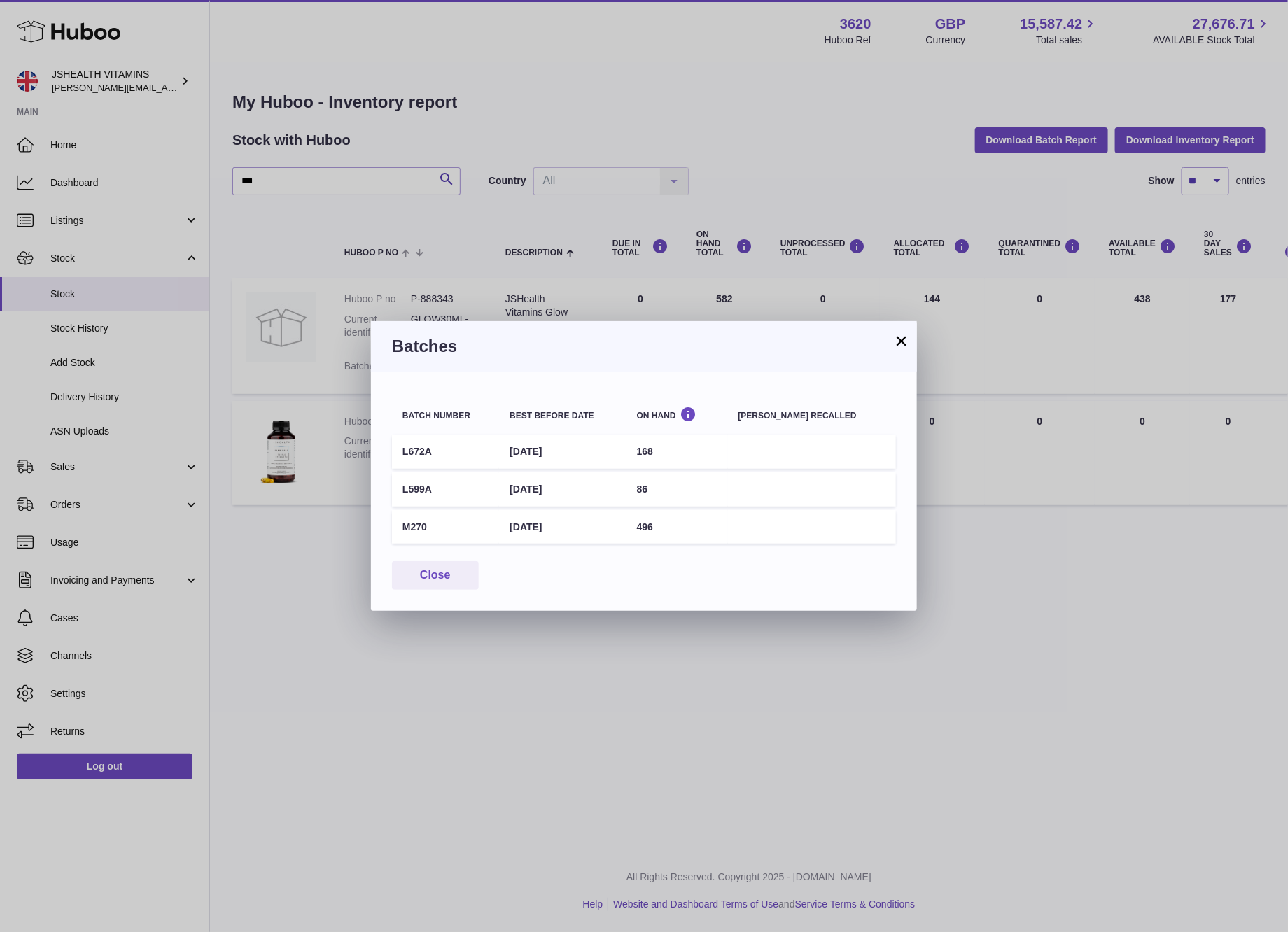
click at [406, 529] on td "M270" at bounding box center [446, 527] width 107 height 34
click at [405, 530] on td "M270" at bounding box center [446, 527] width 107 height 34
copy td "M270"
click at [670, 528] on td "496" at bounding box center [677, 527] width 102 height 34
drag, startPoint x: 670, startPoint y: 528, endPoint x: 697, endPoint y: 534, distance: 27.7
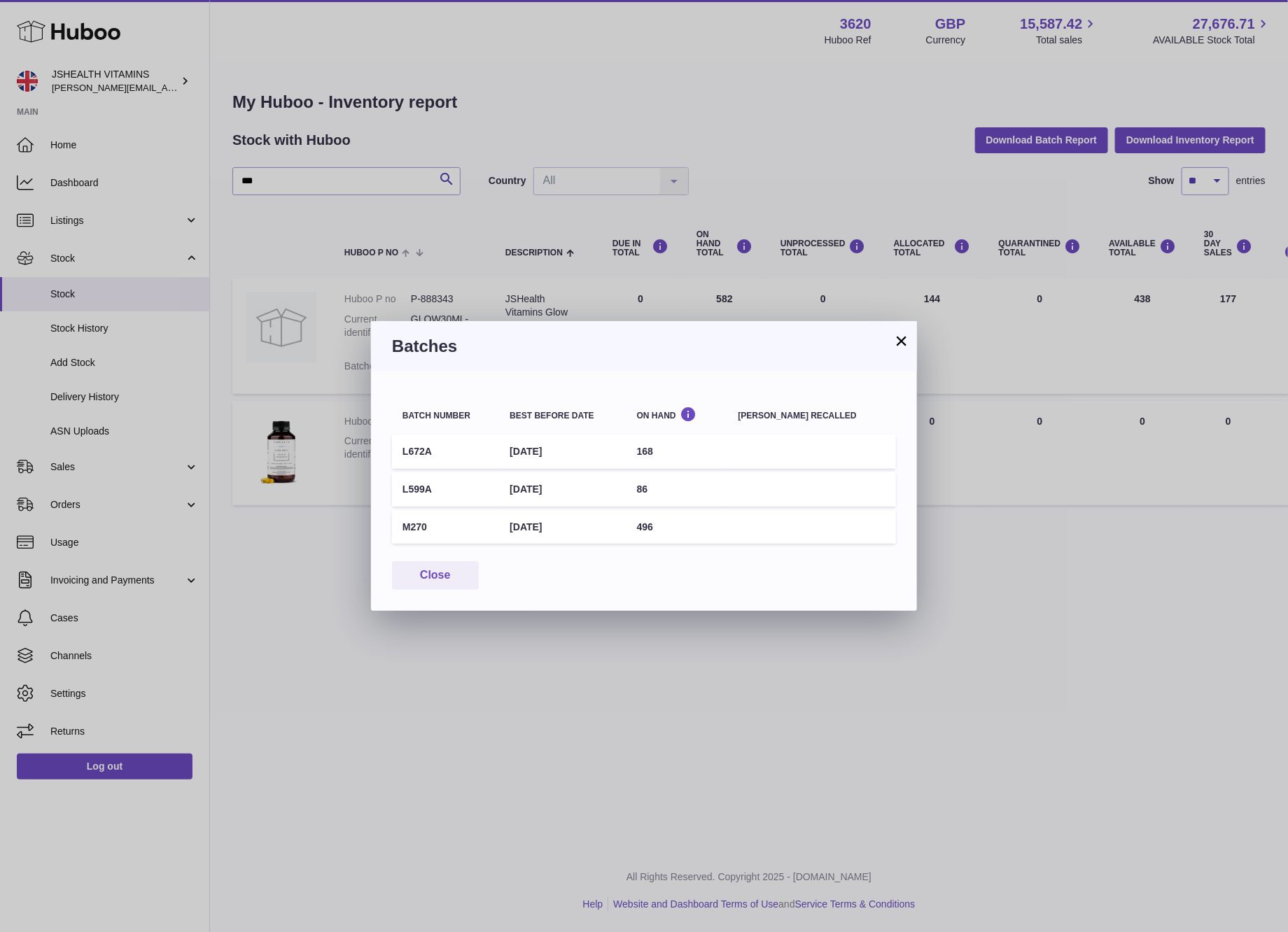
click at [670, 528] on td "496" at bounding box center [677, 527] width 102 height 34
copy td "496"
drag, startPoint x: 1036, startPoint y: 520, endPoint x: 1028, endPoint y: 512, distance: 11.3
click at [1036, 520] on div "× Batches Batch number Best before date On Hand Batch recalled L672A 30th Aug 2…" at bounding box center [644, 466] width 1288 height 932
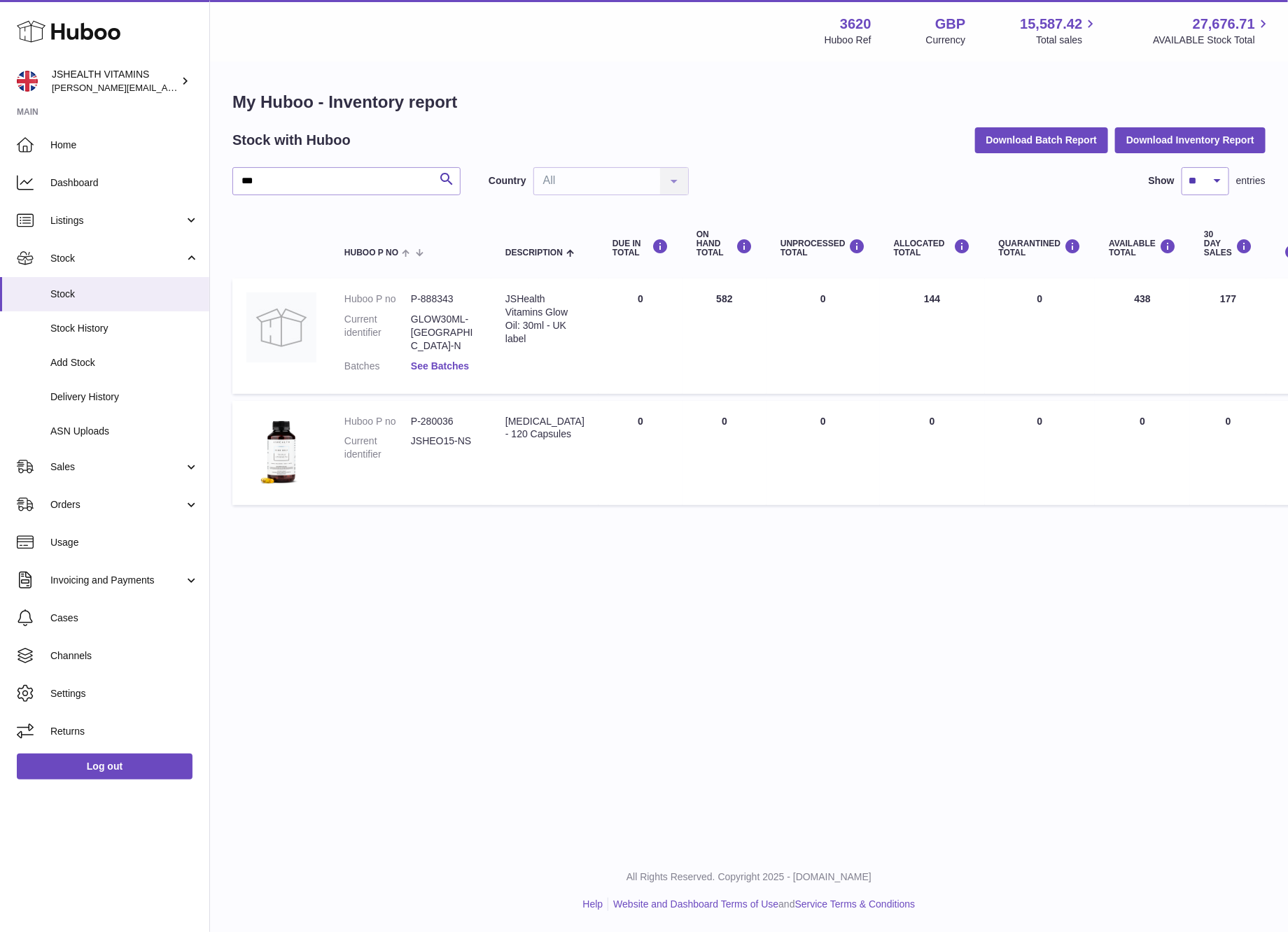
click at [442, 361] on link "See Batches" at bounding box center [440, 366] width 58 height 11
drag, startPoint x: 420, startPoint y: 254, endPoint x: 366, endPoint y: 219, distance: 64.4
click at [420, 254] on div at bounding box center [644, 466] width 1288 height 932
click at [346, 200] on div "*** Search Country All All No elements found. Consider changing the search quer…" at bounding box center [748, 339] width 1033 height 345
click at [366, 170] on input "***" at bounding box center [346, 181] width 228 height 28
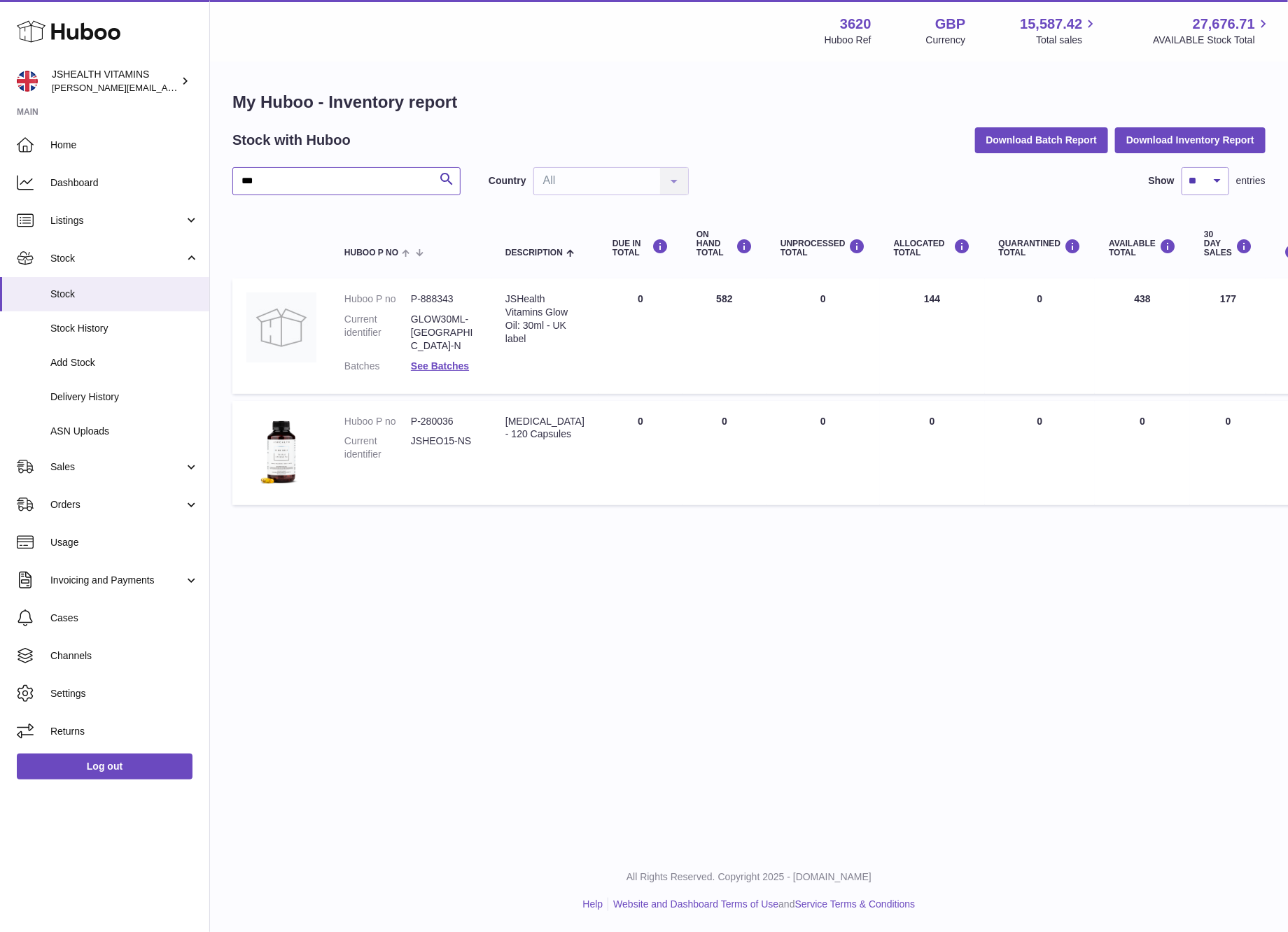
click at [366, 170] on input "***" at bounding box center [346, 181] width 228 height 28
click at [366, 167] on input "***" at bounding box center [346, 181] width 228 height 28
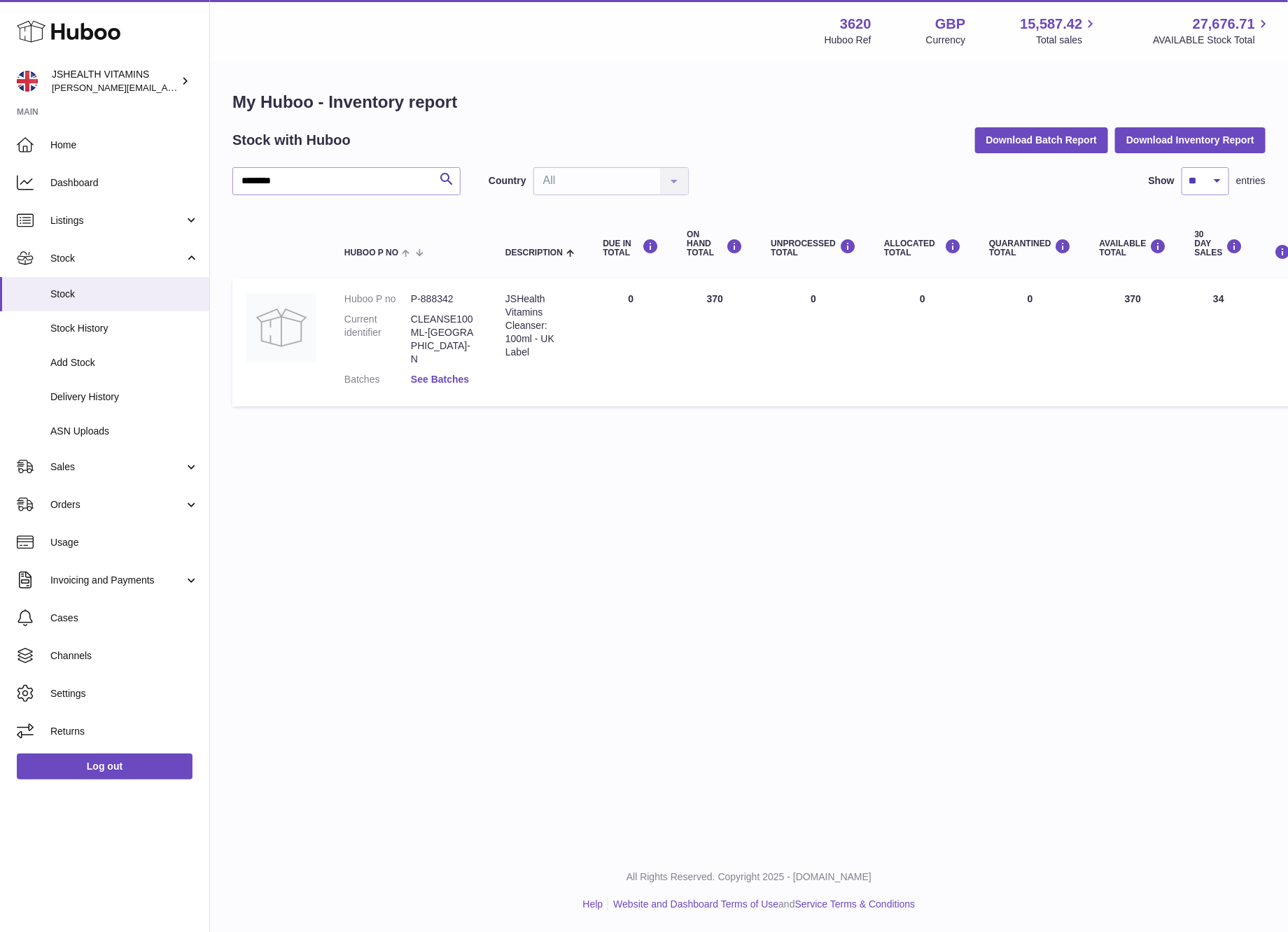
click at [459, 374] on link "See Batches" at bounding box center [440, 379] width 58 height 11
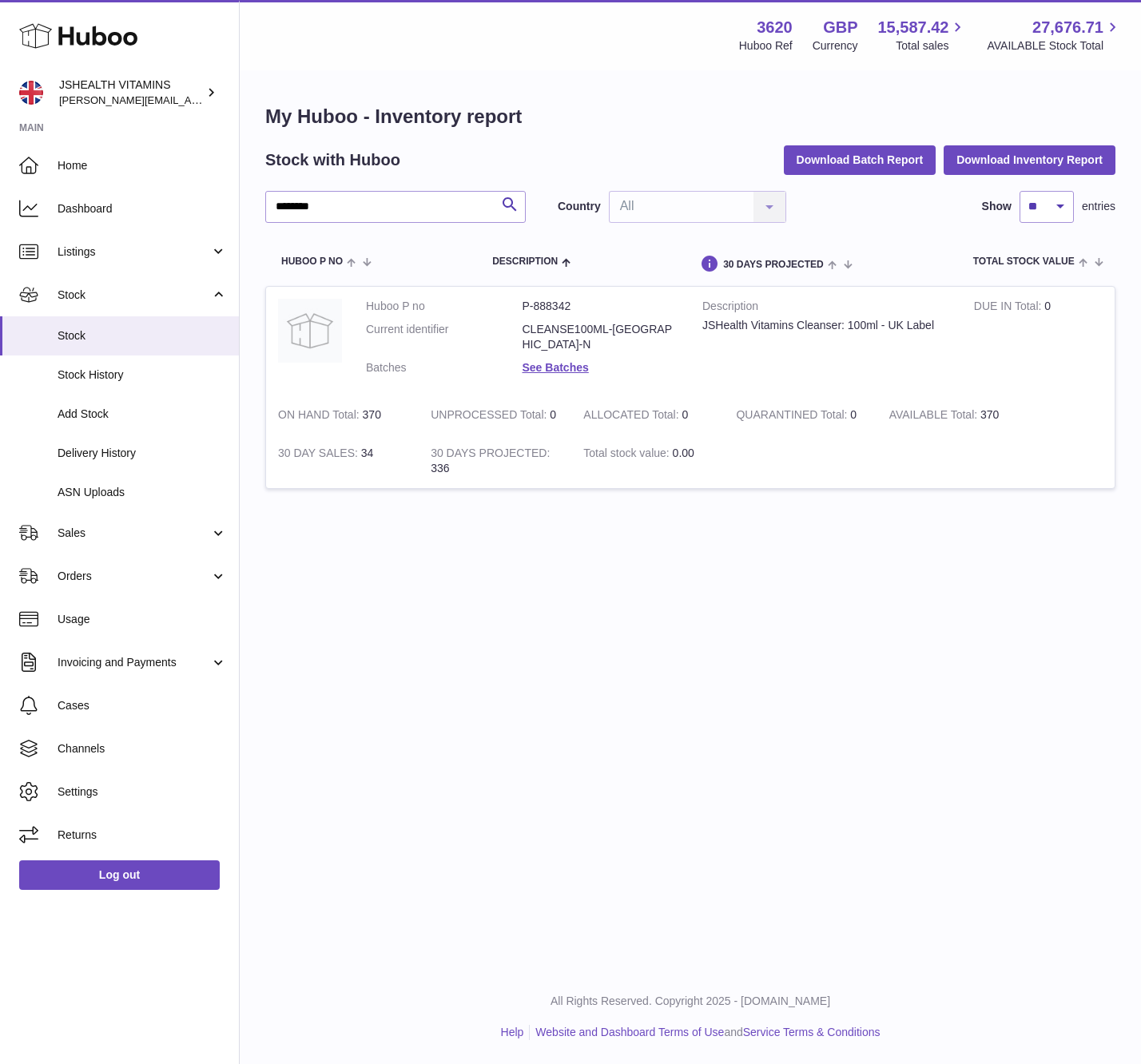
click at [508, 683] on div at bounding box center [570, 532] width 1141 height 1064
click at [380, 206] on input "********" at bounding box center [395, 206] width 260 height 32
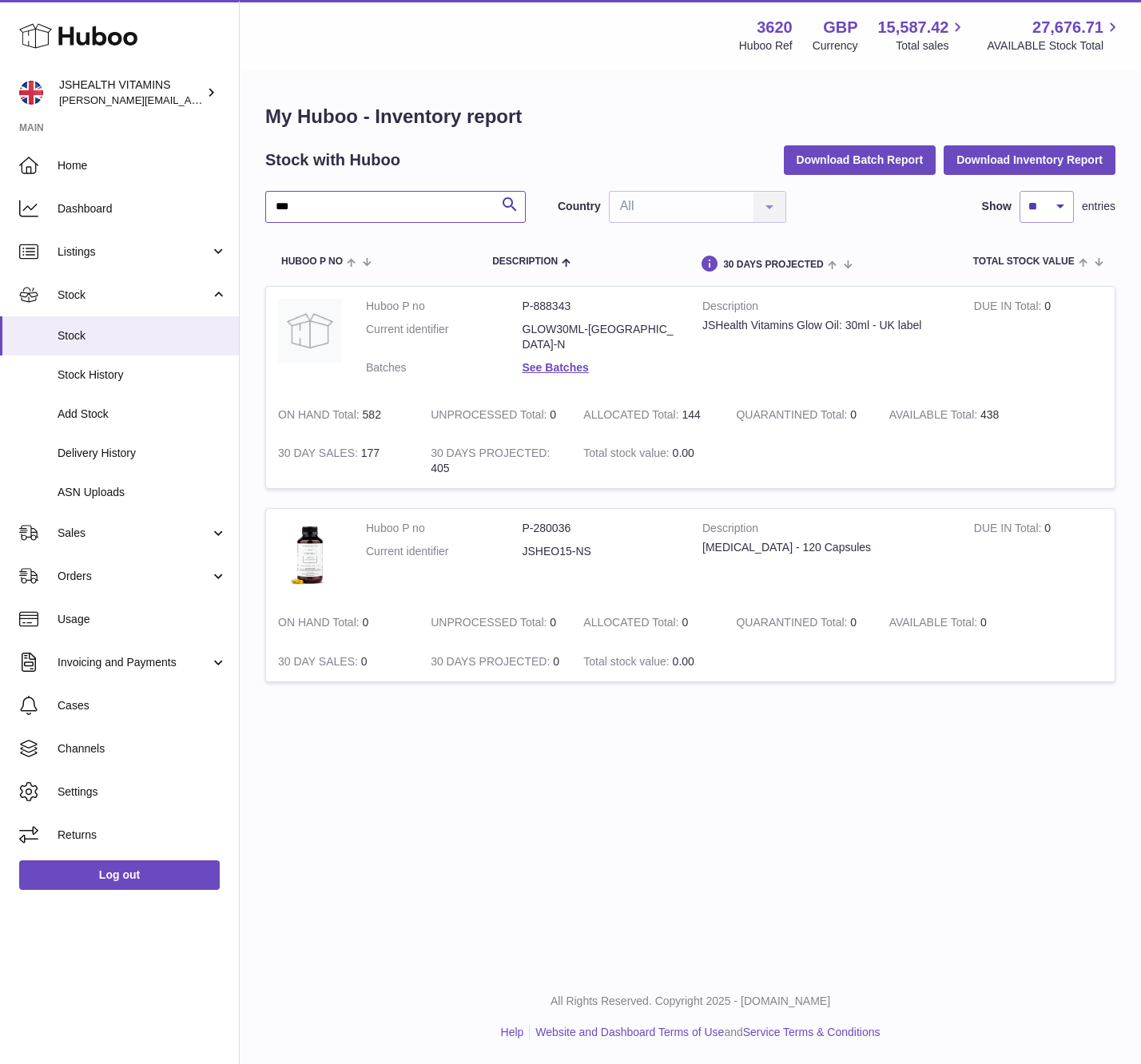
type input "***"
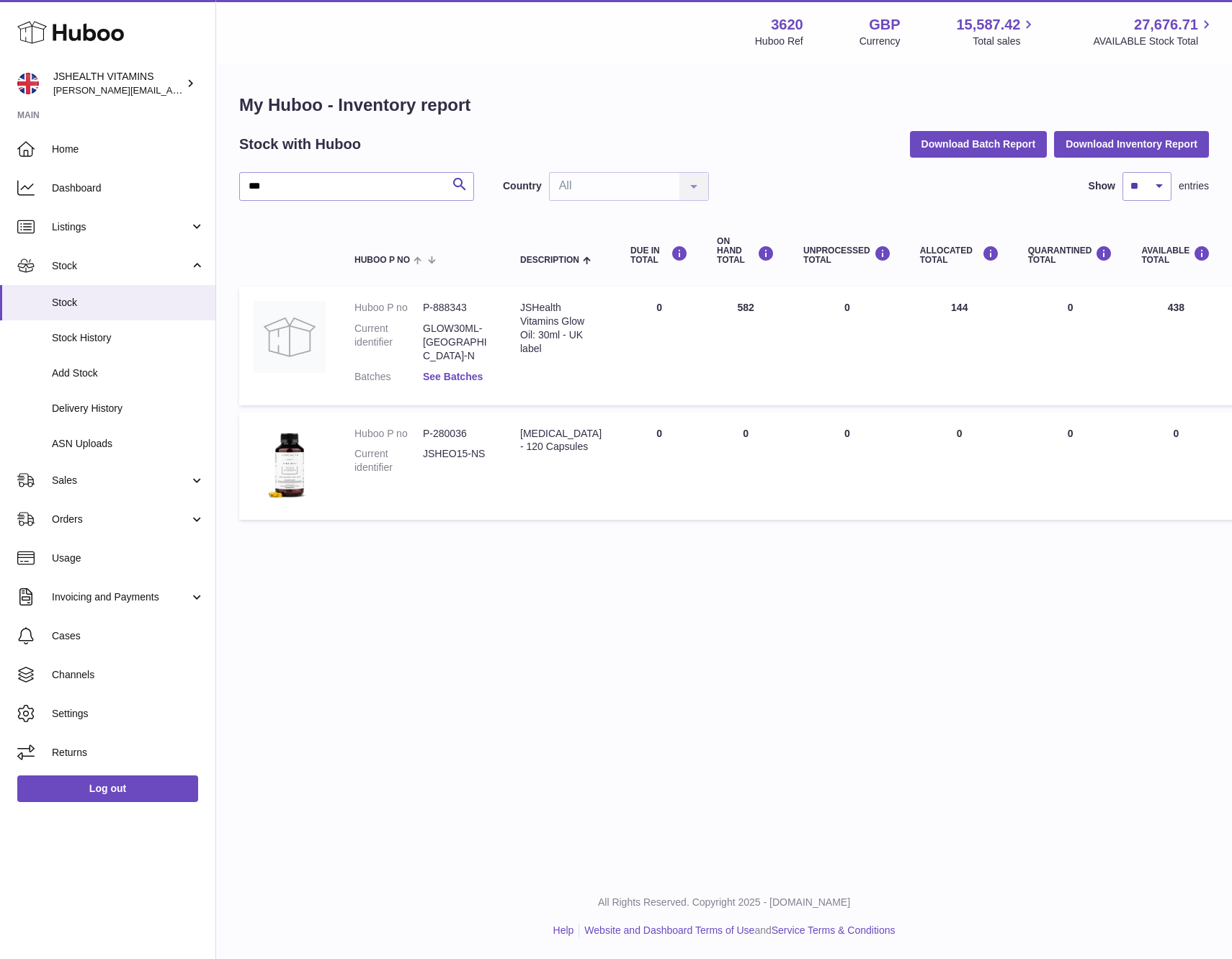
click at [480, 371] on link "See Batches" at bounding box center [453, 377] width 60 height 12
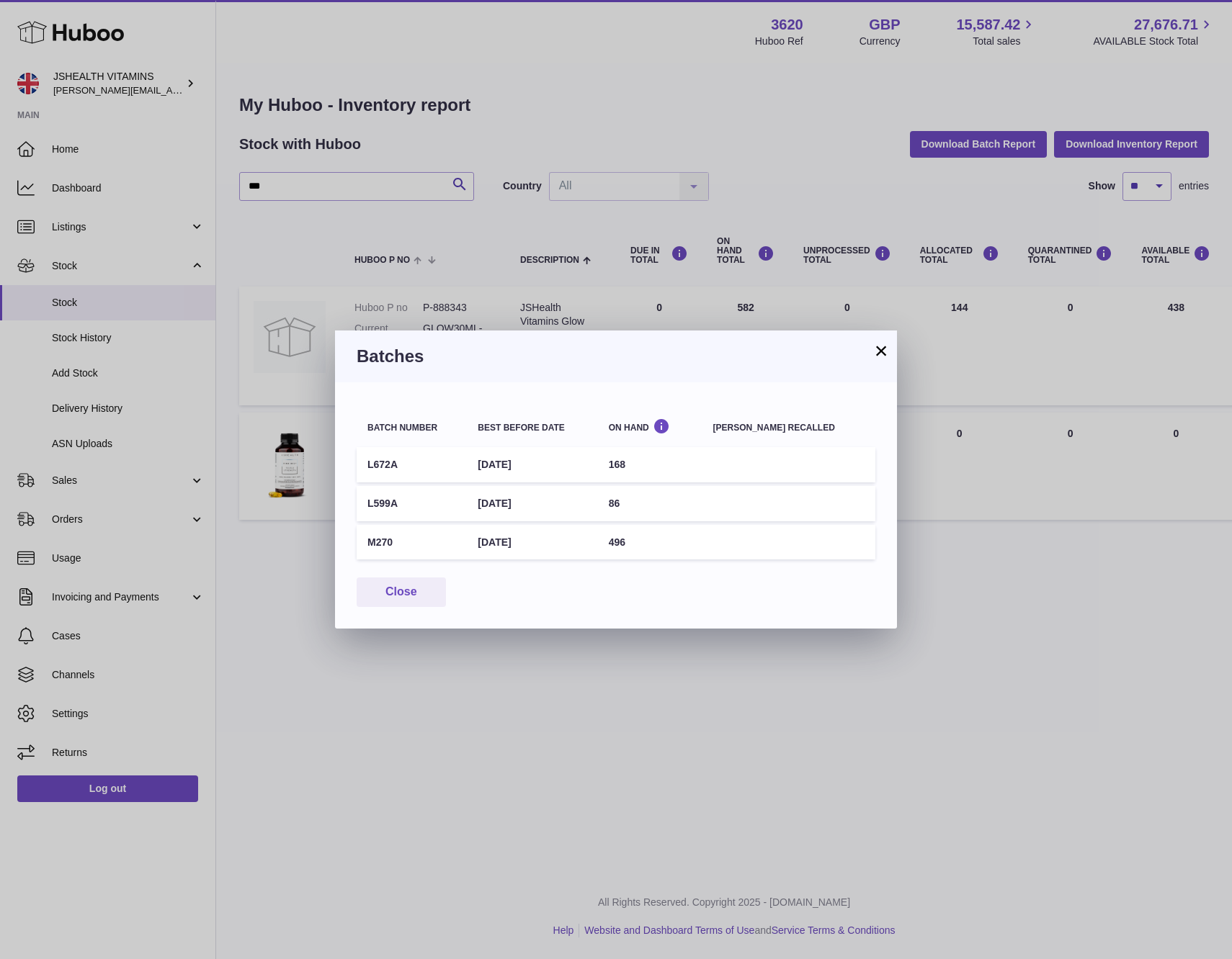
click at [539, 291] on div "× Batches Batch number Best before date On Hand Batch recalled L672A 30th Aug 2…" at bounding box center [616, 479] width 1232 height 959
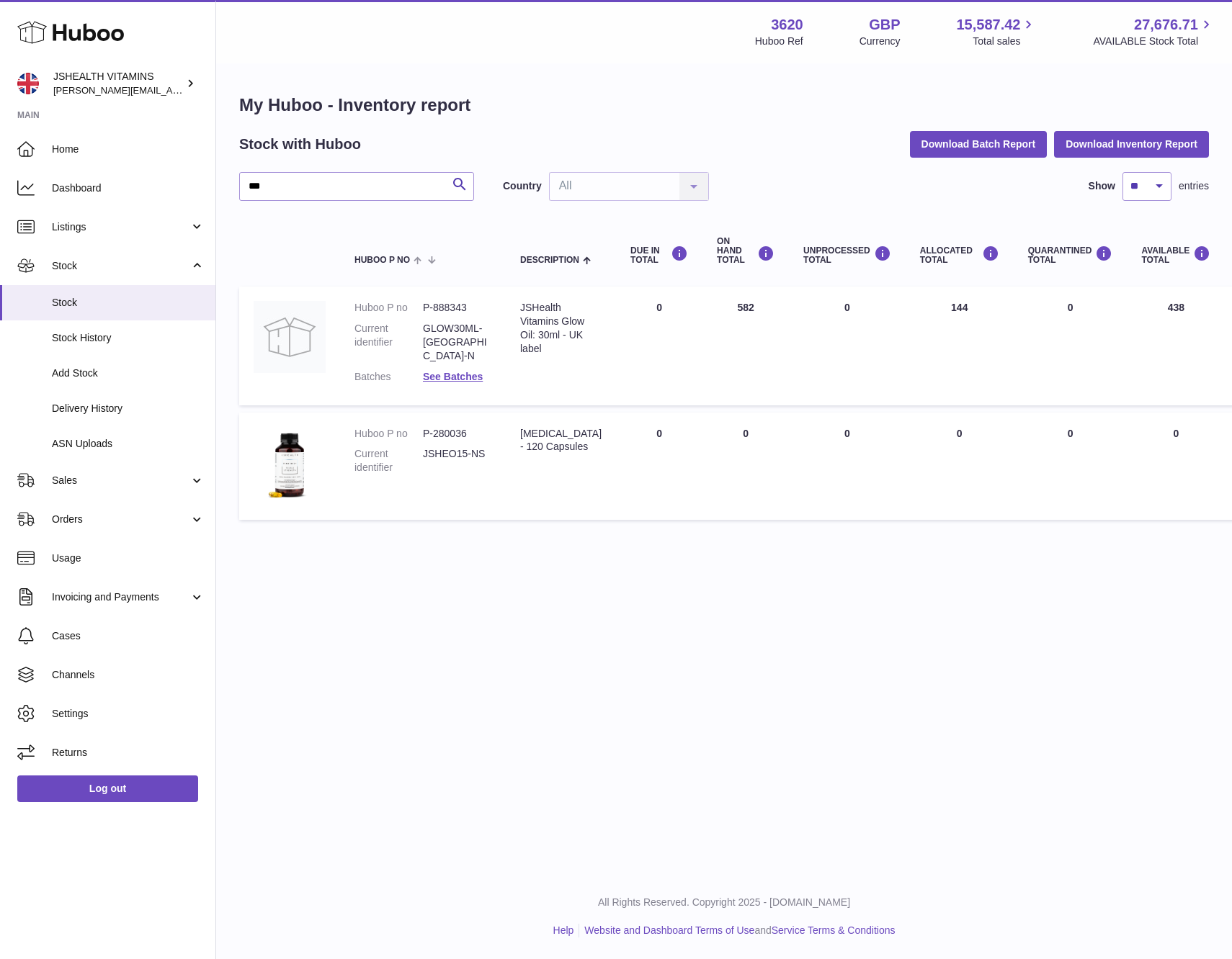
click at [474, 322] on dd "GLOW30ML-UK-N" at bounding box center [457, 342] width 68 height 41
copy dl "GLOW30ML-UK-N"
click at [474, 371] on link "See Batches" at bounding box center [453, 377] width 60 height 12
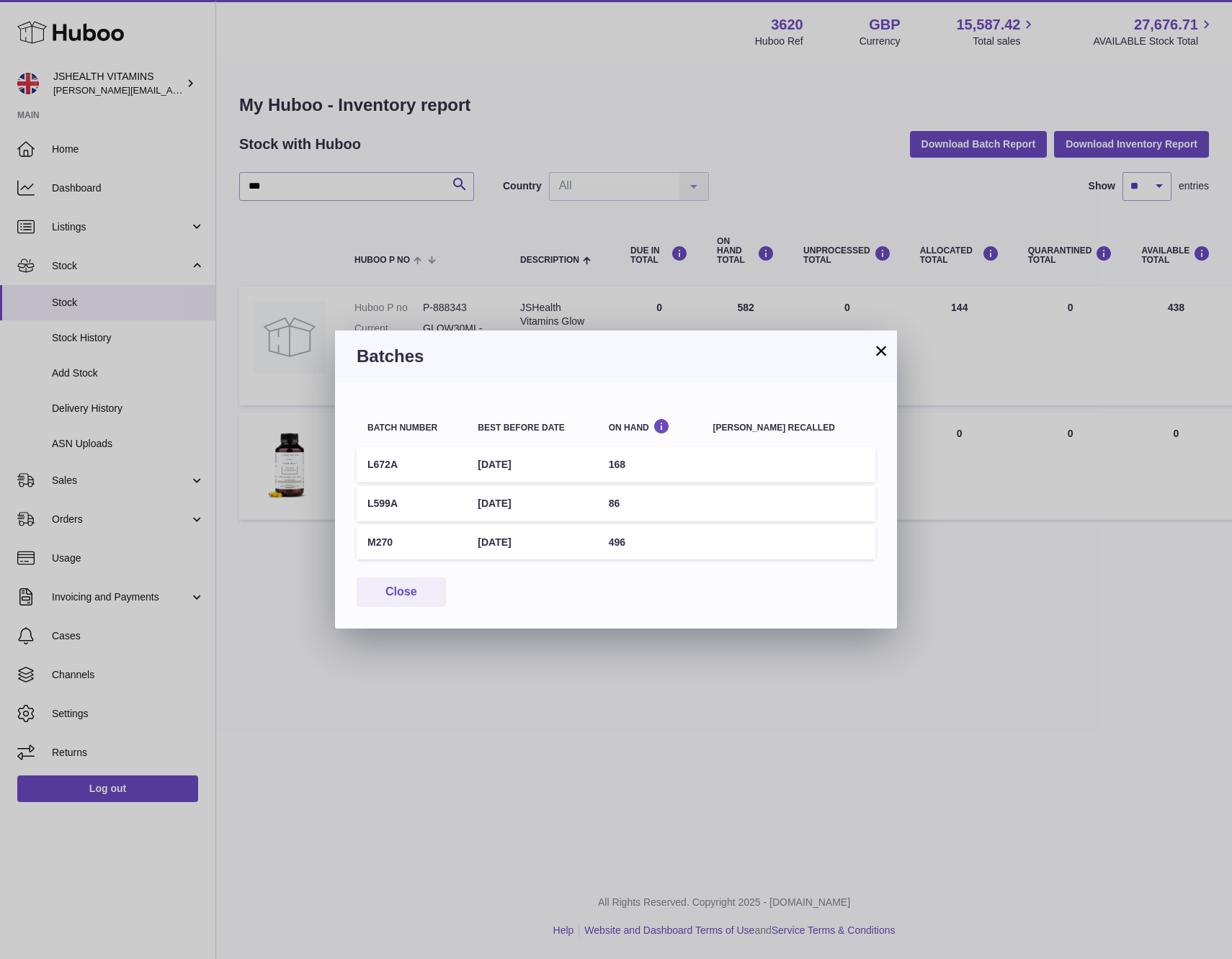
click at [395, 544] on td "M270" at bounding box center [412, 542] width 110 height 35
click at [374, 542] on td "M270" at bounding box center [412, 542] width 110 height 35
copy td "M270"
click at [646, 550] on td "496" at bounding box center [650, 542] width 105 height 35
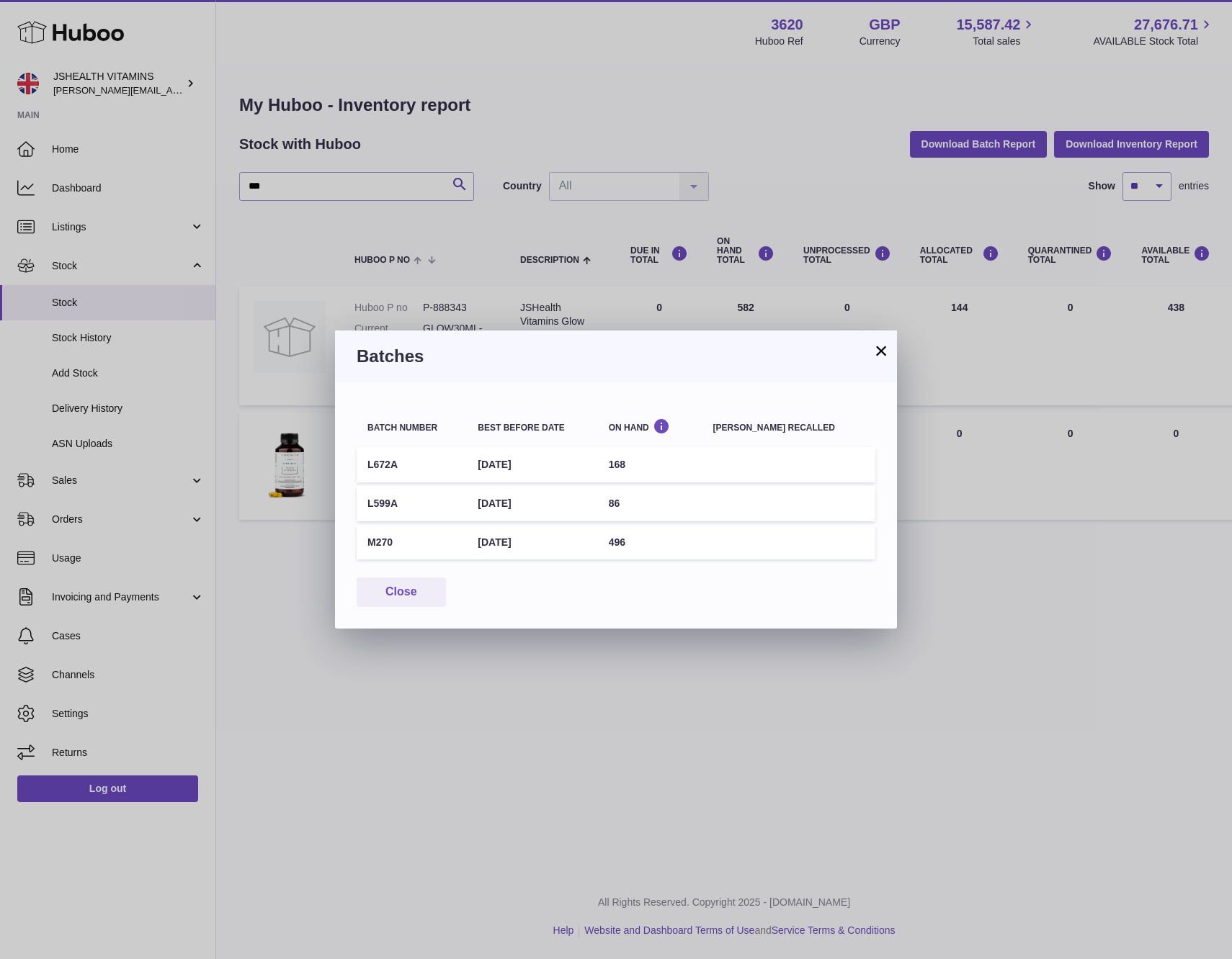
click at [646, 550] on td "496" at bounding box center [650, 542] width 105 height 35
click at [643, 541] on td "496" at bounding box center [650, 542] width 105 height 35
copy td "496"
click at [953, 514] on div "× Batches Batch number Best before date On Hand Batch recalled L672A 30th Aug 2…" at bounding box center [616, 479] width 1232 height 959
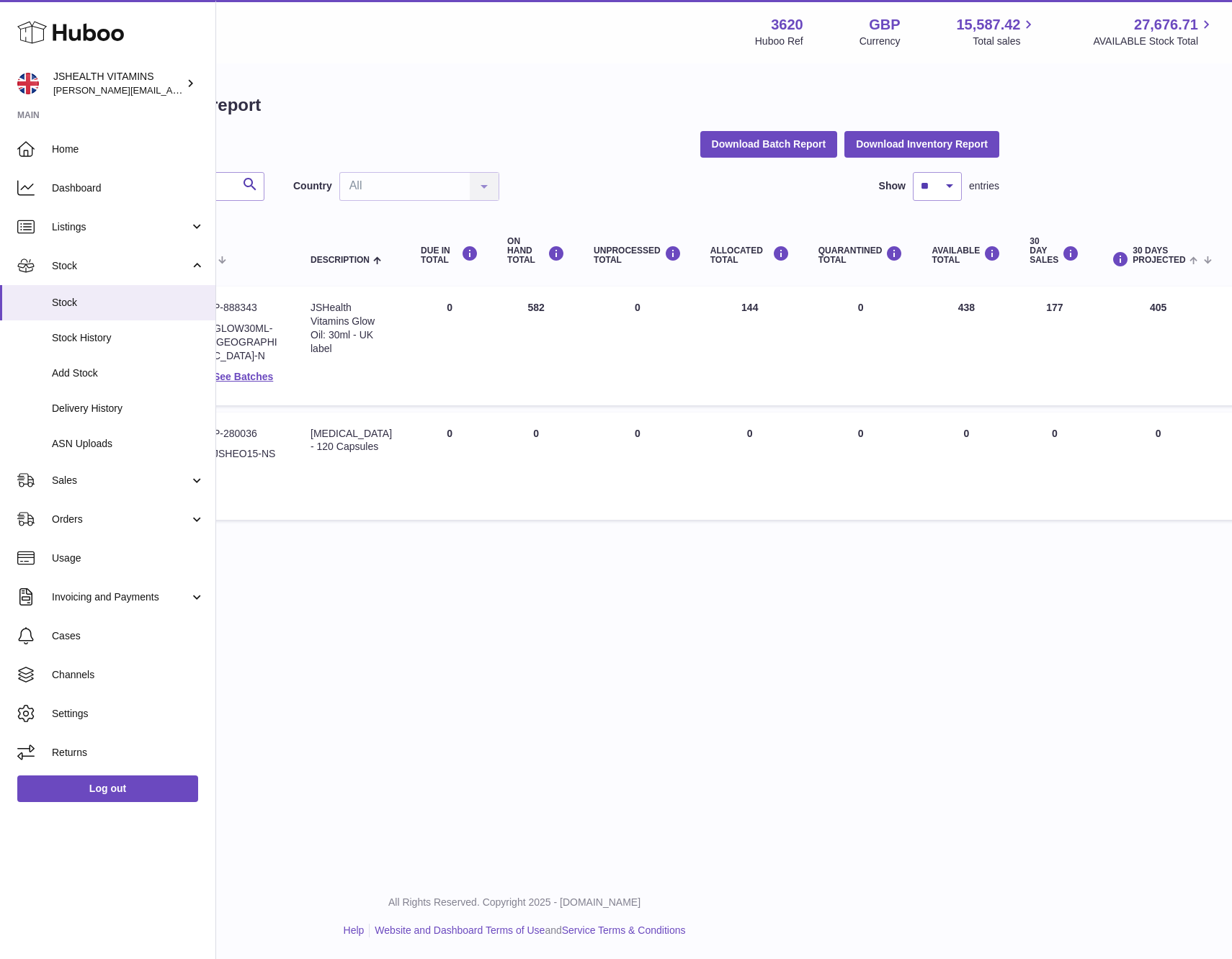
scroll to position [0, 214]
drag, startPoint x: 710, startPoint y: 316, endPoint x: 651, endPoint y: 317, distance: 59.0
click at [710, 316] on td "ALLOCATED Total 144" at bounding box center [745, 345] width 108 height 118
click at [950, 308] on td "AVAILABLE Total 438" at bounding box center [961, 345] width 98 height 118
click at [254, 371] on link "See Batches" at bounding box center [239, 377] width 60 height 12
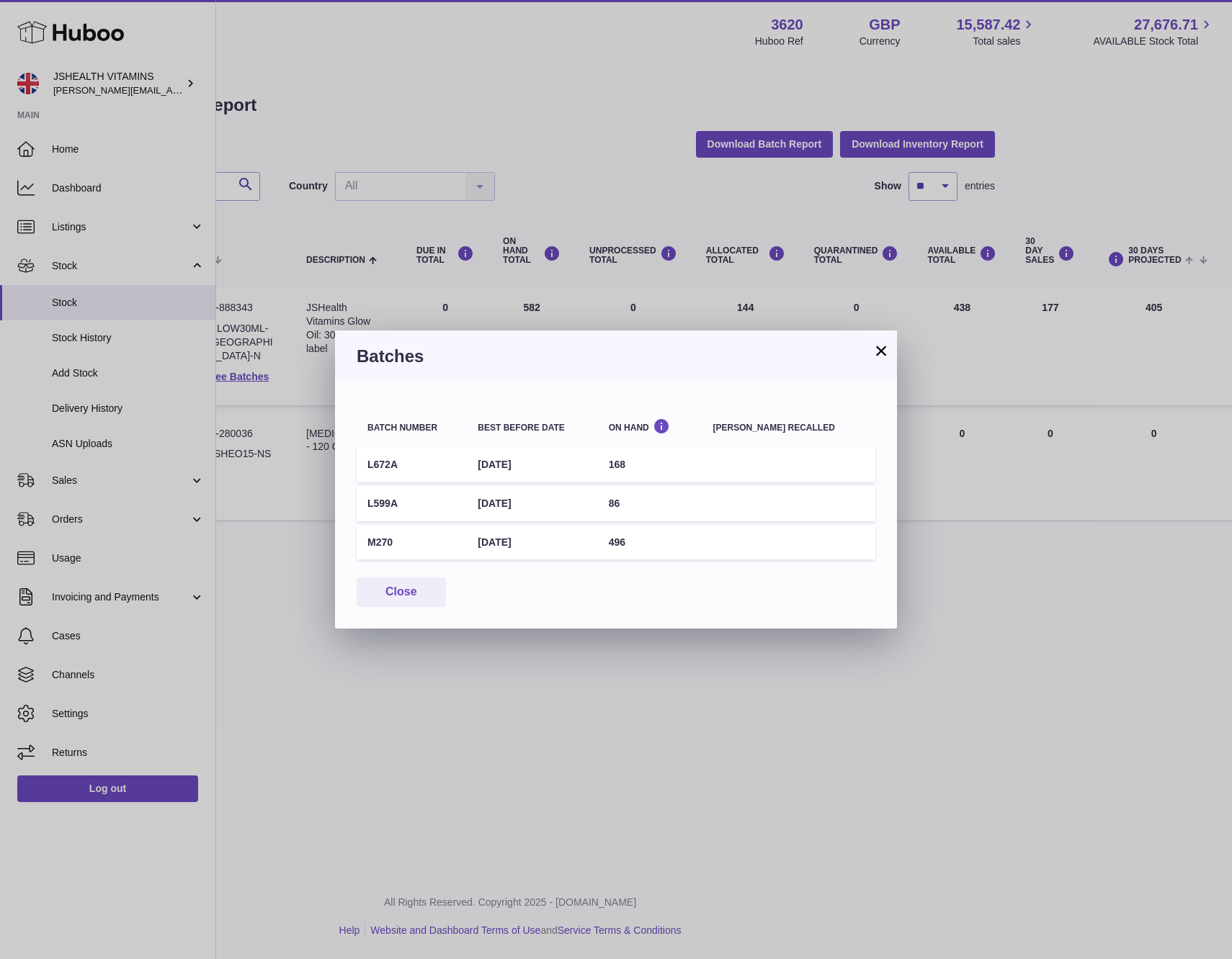
click at [637, 543] on td "496" at bounding box center [650, 542] width 105 height 35
drag, startPoint x: 637, startPoint y: 543, endPoint x: 693, endPoint y: 542, distance: 56.0
click at [637, 543] on td "496" at bounding box center [650, 542] width 105 height 35
copy td "496"
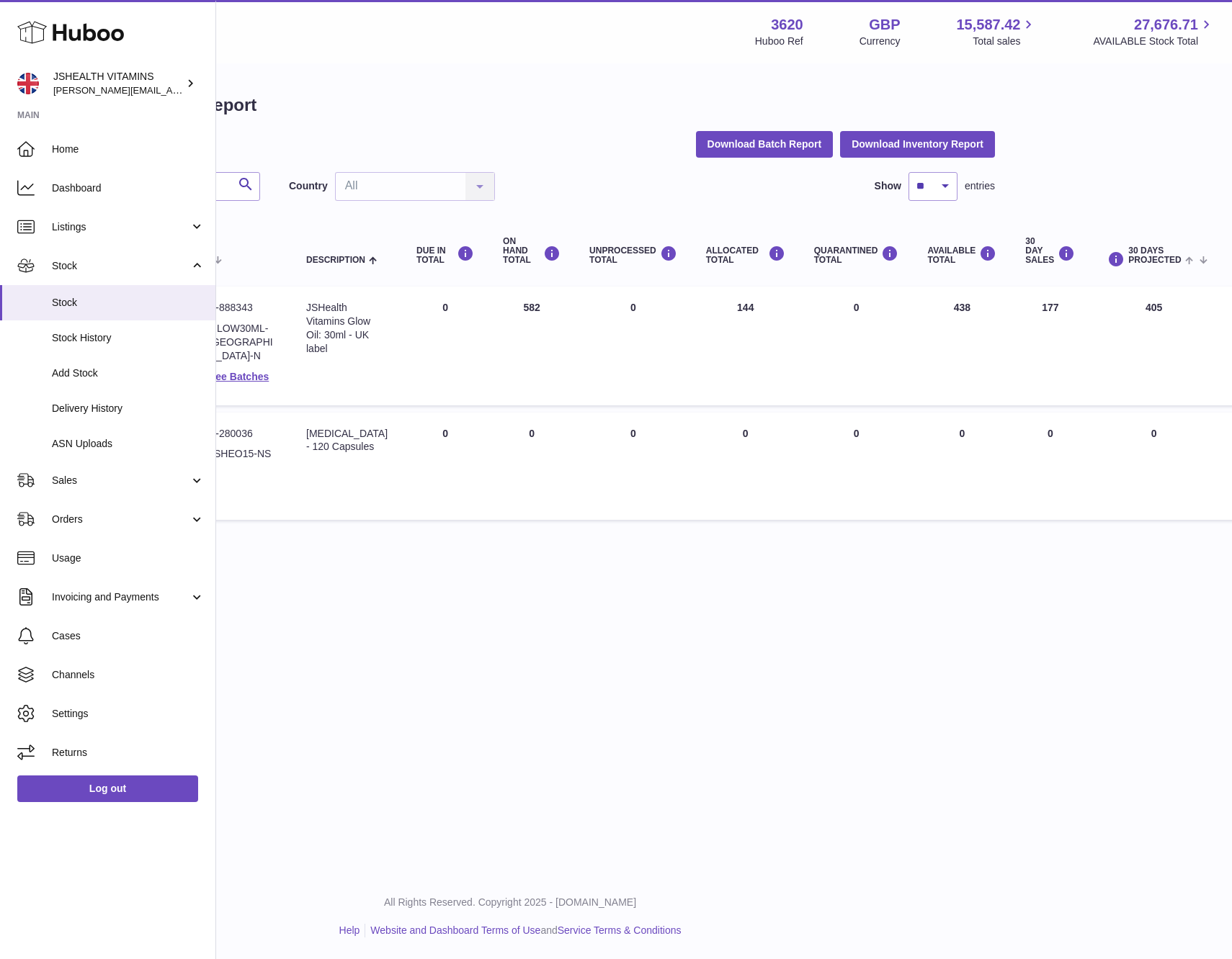
click at [786, 698] on div at bounding box center [616, 479] width 1232 height 959
